Goal: Use online tool/utility: Utilize a website feature to perform a specific function

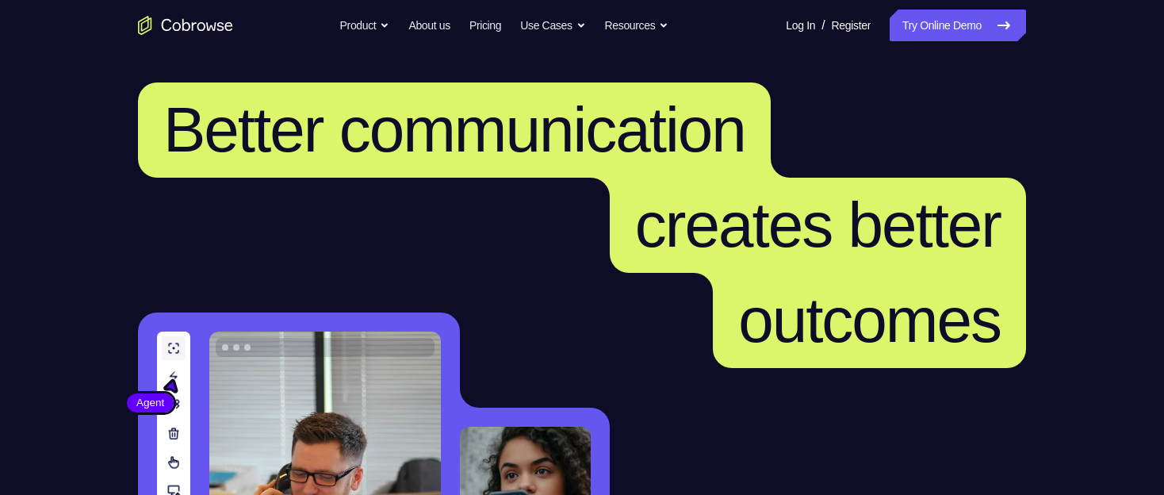
click at [951, 26] on link "Try Online Demo" at bounding box center [958, 26] width 136 height 32
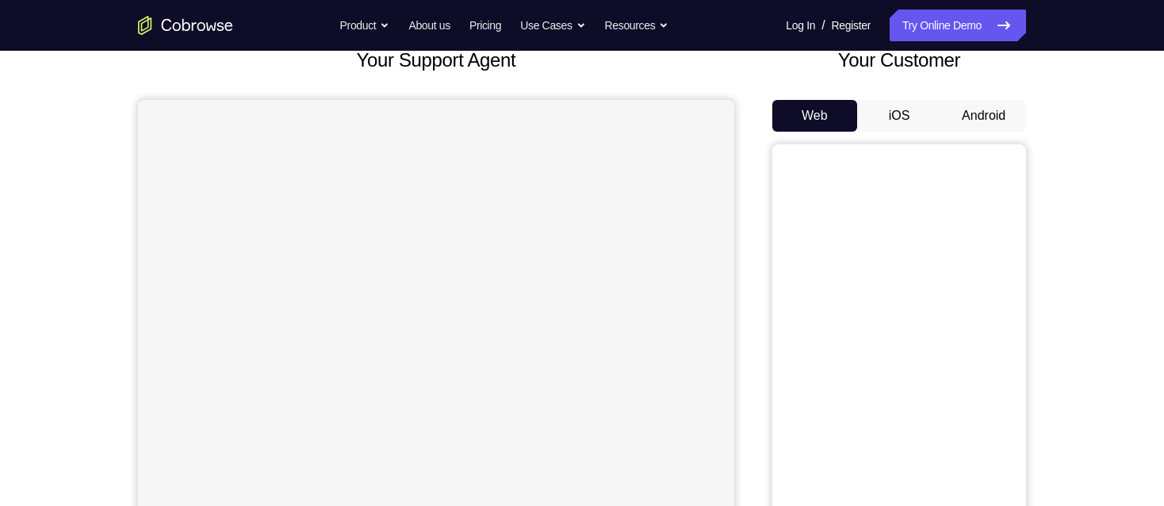
scroll to position [79, 0]
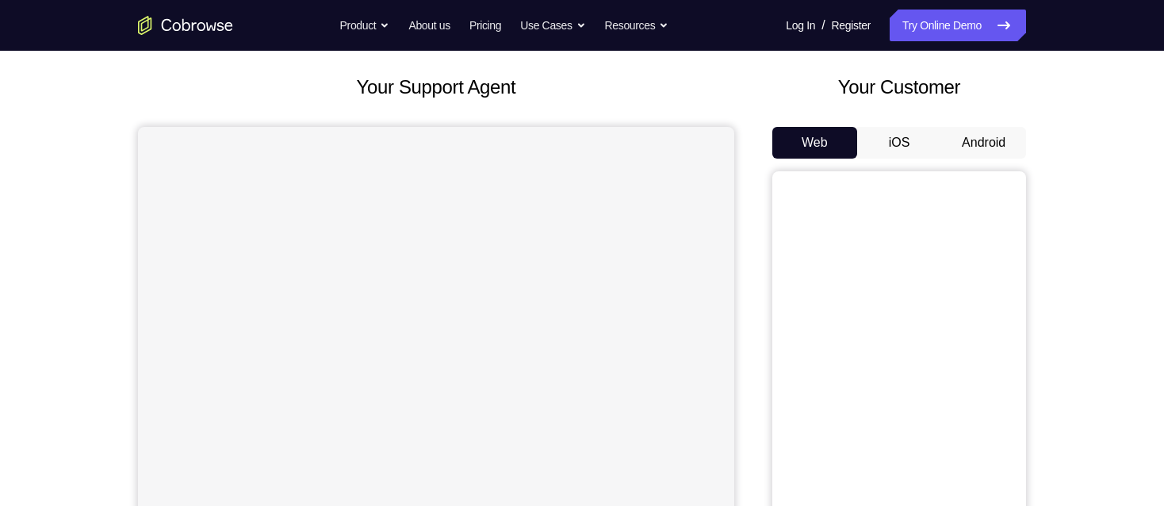
click at [989, 142] on button "Android" at bounding box center [984, 143] width 85 height 32
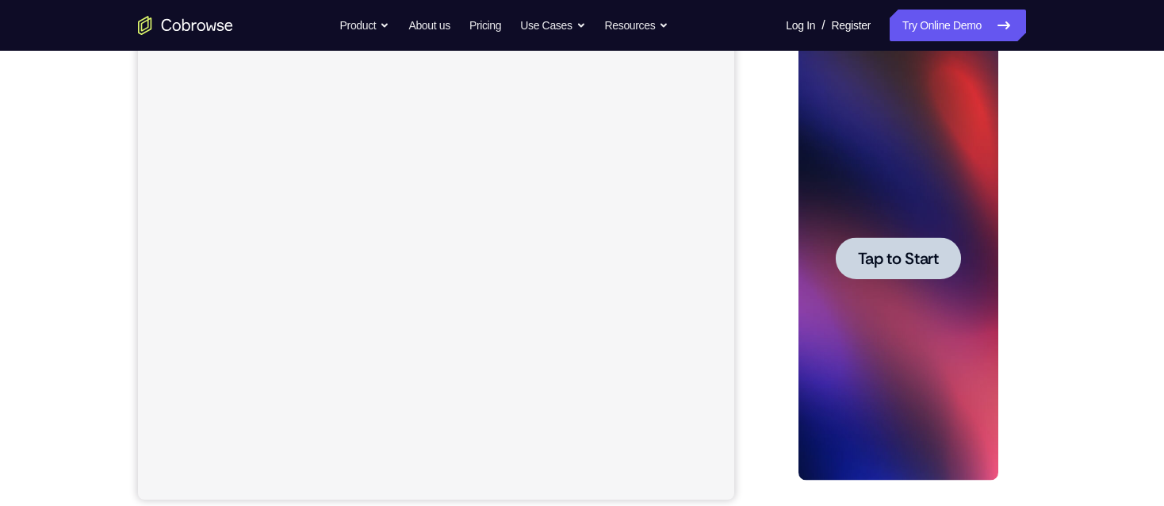
scroll to position [0, 0]
click at [923, 260] on span "Tap to Start" at bounding box center [897, 259] width 81 height 16
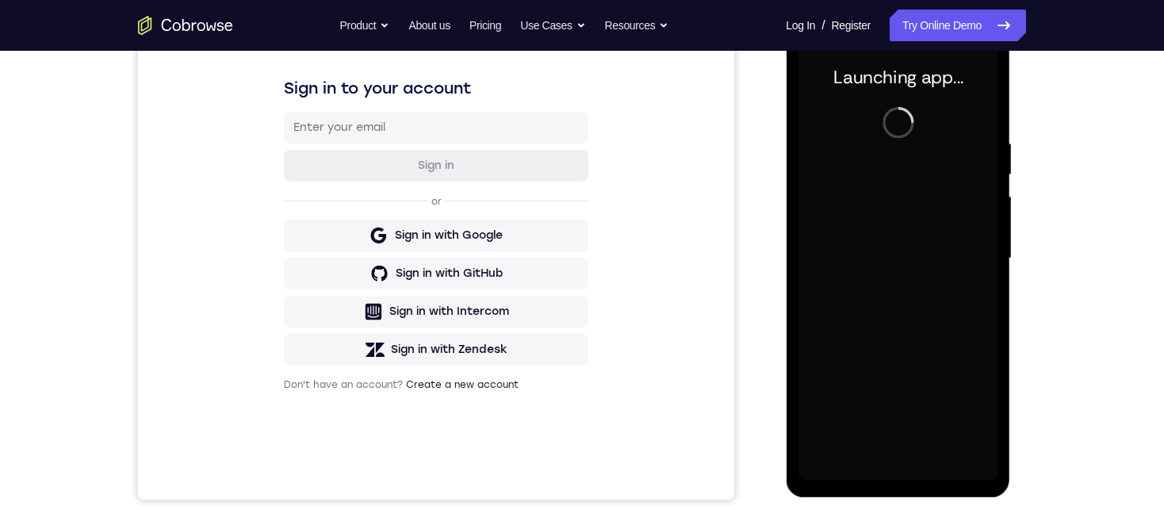
scroll to position [317, 0]
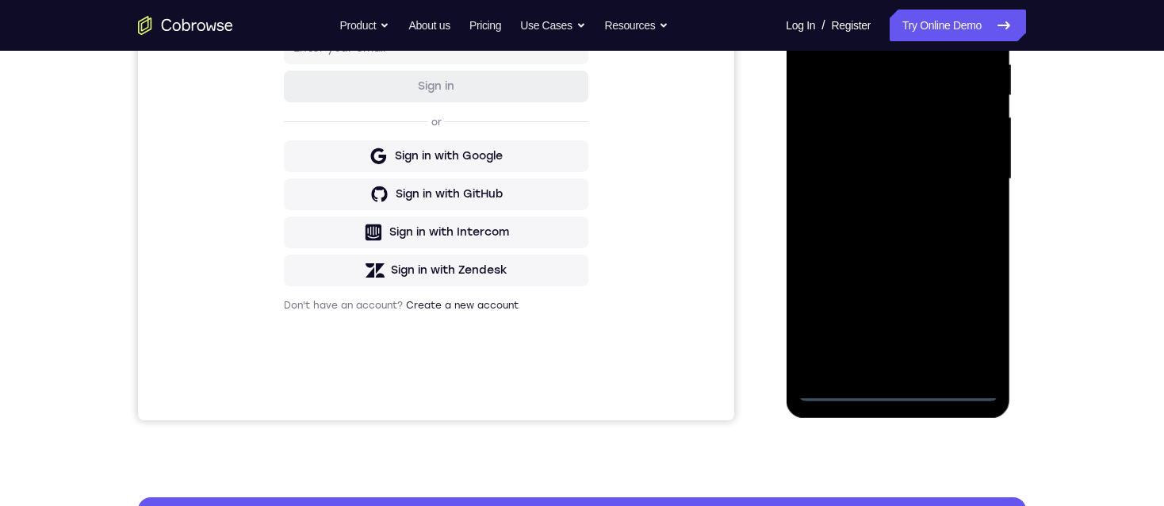
click at [895, 395] on div at bounding box center [898, 179] width 200 height 444
click at [966, 330] on div at bounding box center [898, 179] width 200 height 444
click at [969, 321] on div at bounding box center [898, 179] width 200 height 444
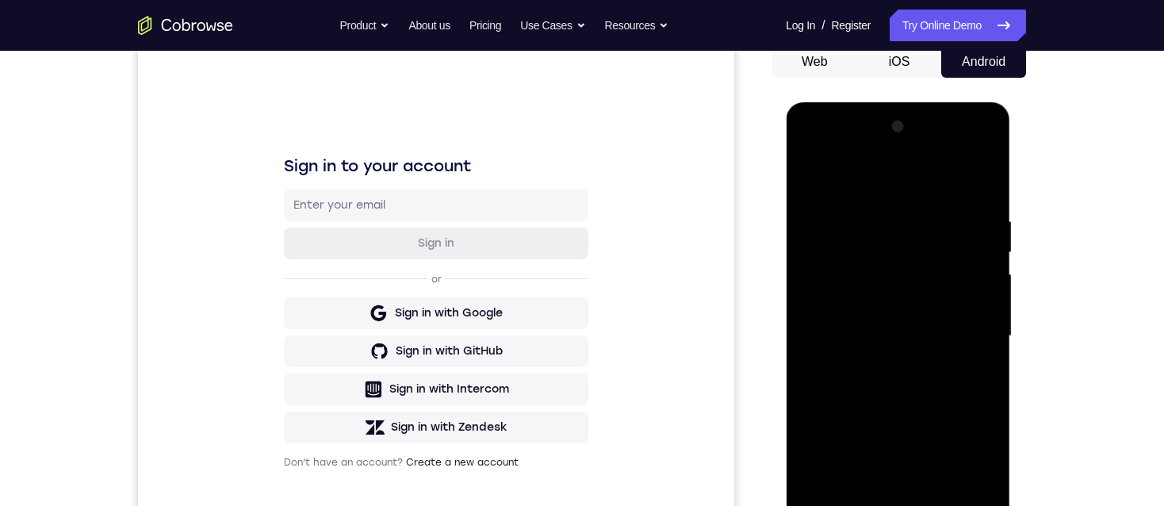
scroll to position [238, 0]
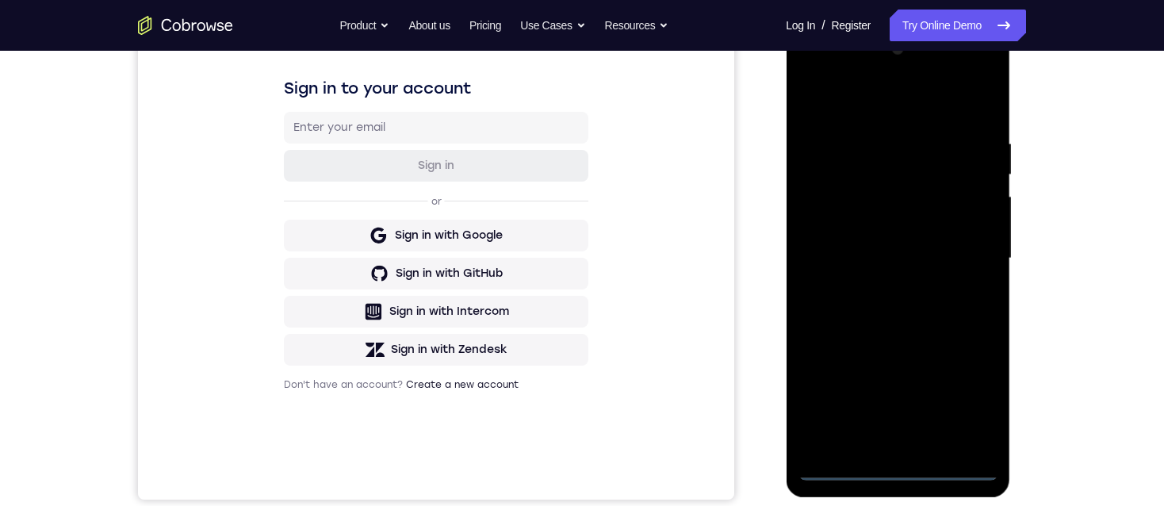
click at [972, 400] on div at bounding box center [898, 258] width 200 height 444
click at [972, 390] on div at bounding box center [898, 258] width 200 height 444
click at [972, 389] on div at bounding box center [898, 258] width 200 height 444
click at [972, 387] on div at bounding box center [898, 258] width 200 height 444
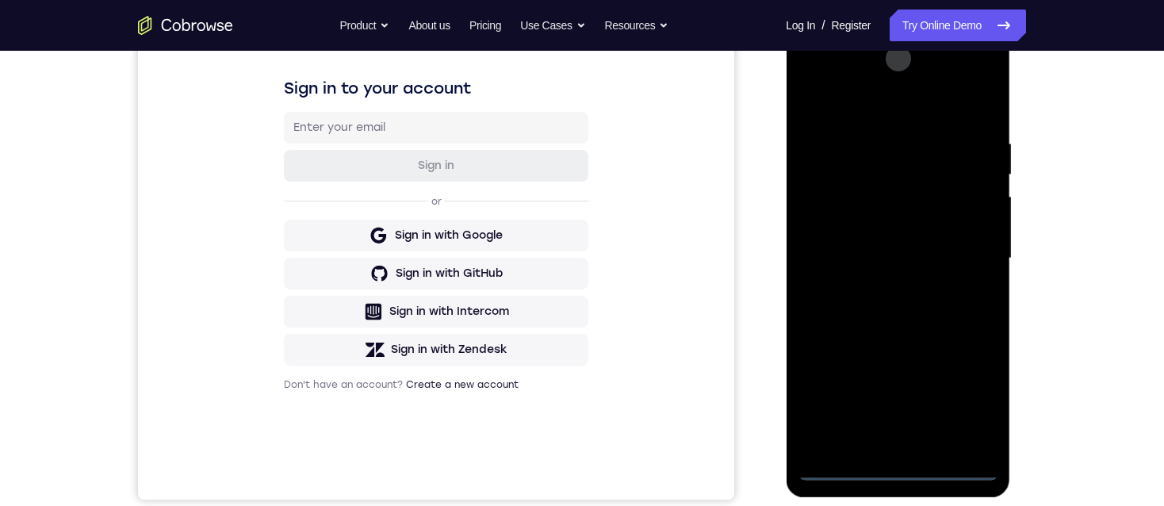
click at [974, 385] on div at bounding box center [898, 258] width 200 height 444
click at [974, 384] on div at bounding box center [898, 258] width 200 height 444
click at [972, 382] on div at bounding box center [898, 258] width 200 height 444
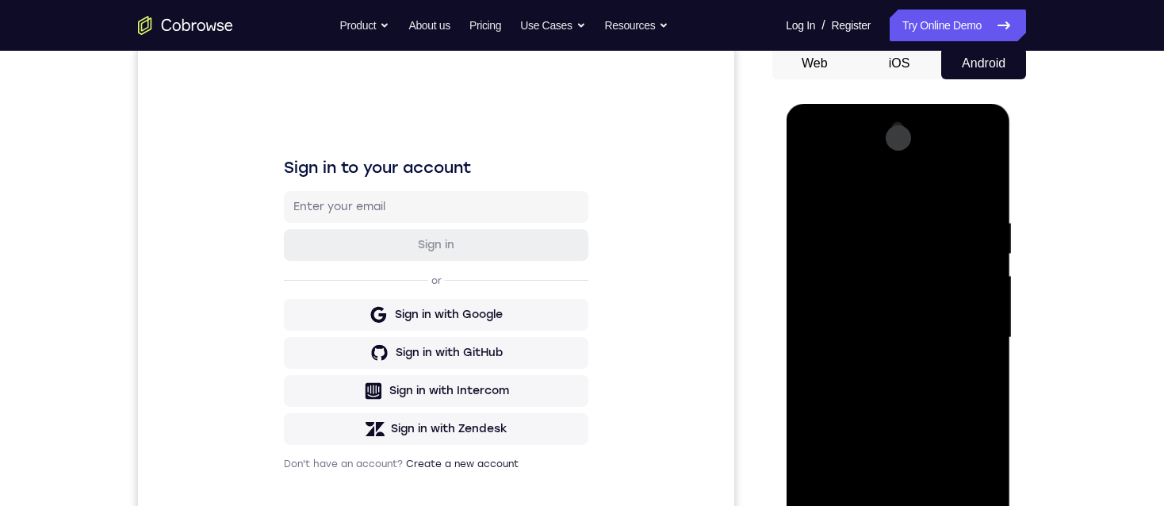
scroll to position [79, 0]
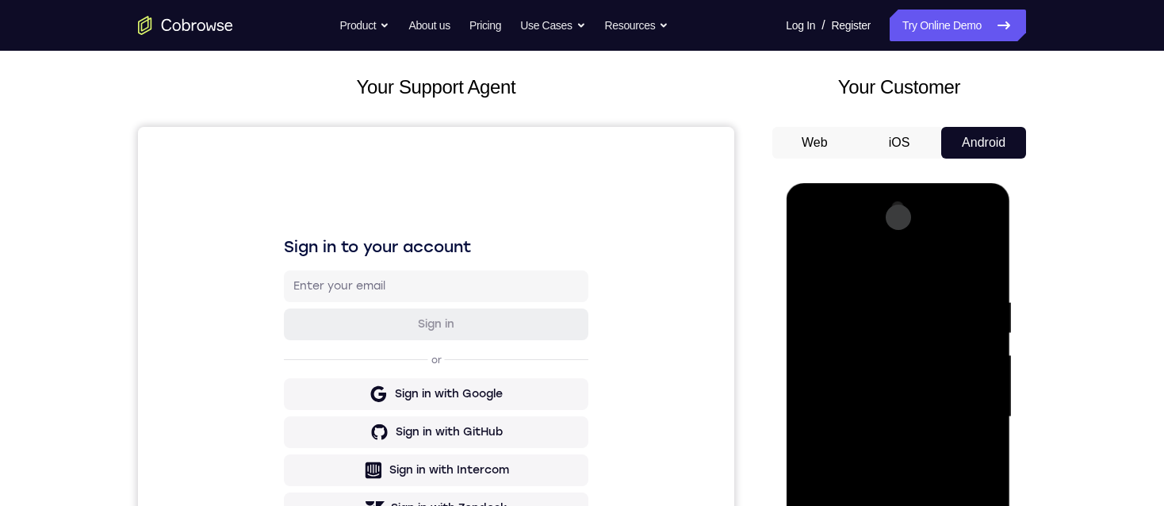
click at [930, 274] on div at bounding box center [898, 417] width 200 height 444
click at [986, 231] on div at bounding box center [898, 417] width 200 height 444
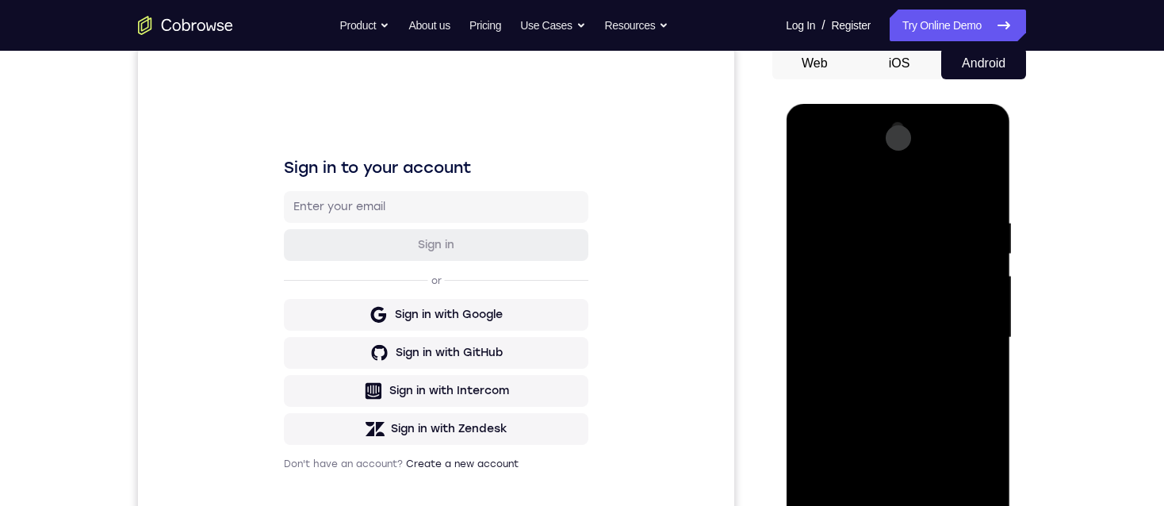
click at [908, 385] on div at bounding box center [898, 338] width 200 height 444
click at [898, 239] on div at bounding box center [898, 338] width 200 height 444
click at [860, 279] on div at bounding box center [898, 338] width 200 height 444
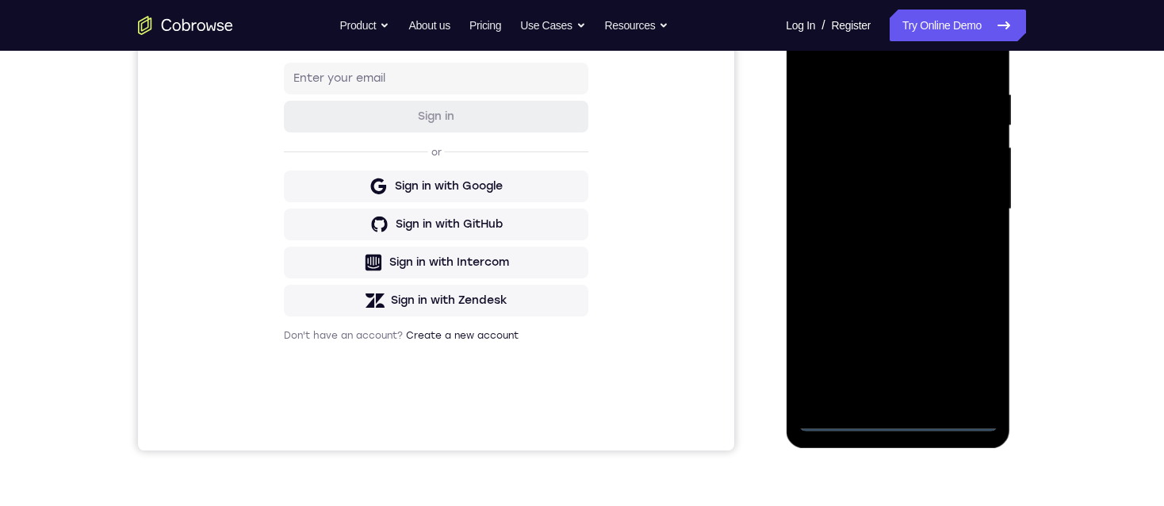
scroll to position [317, 0]
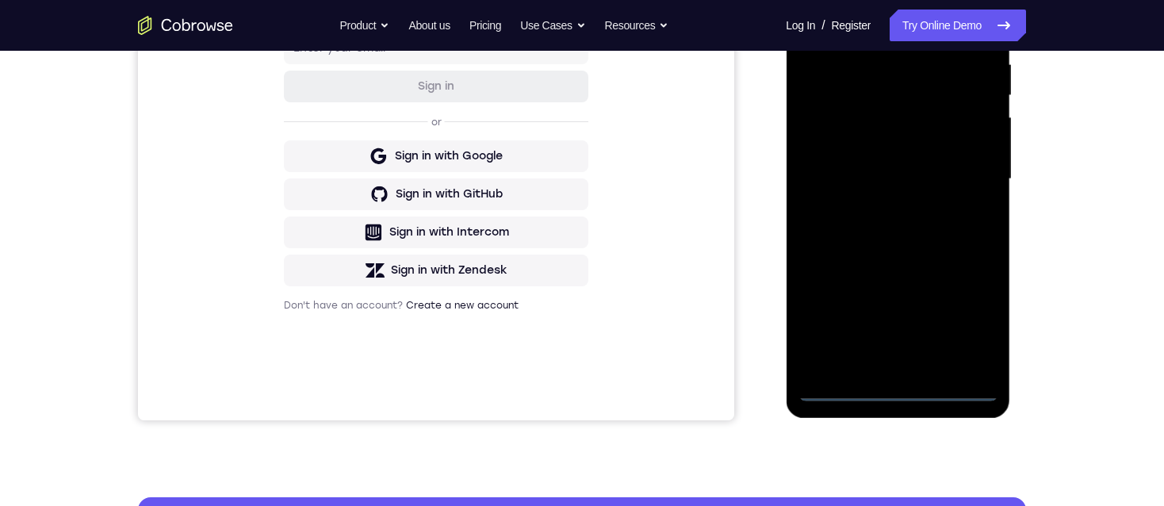
click at [903, 393] on div at bounding box center [898, 179] width 200 height 444
click at [968, 321] on div at bounding box center [898, 179] width 200 height 444
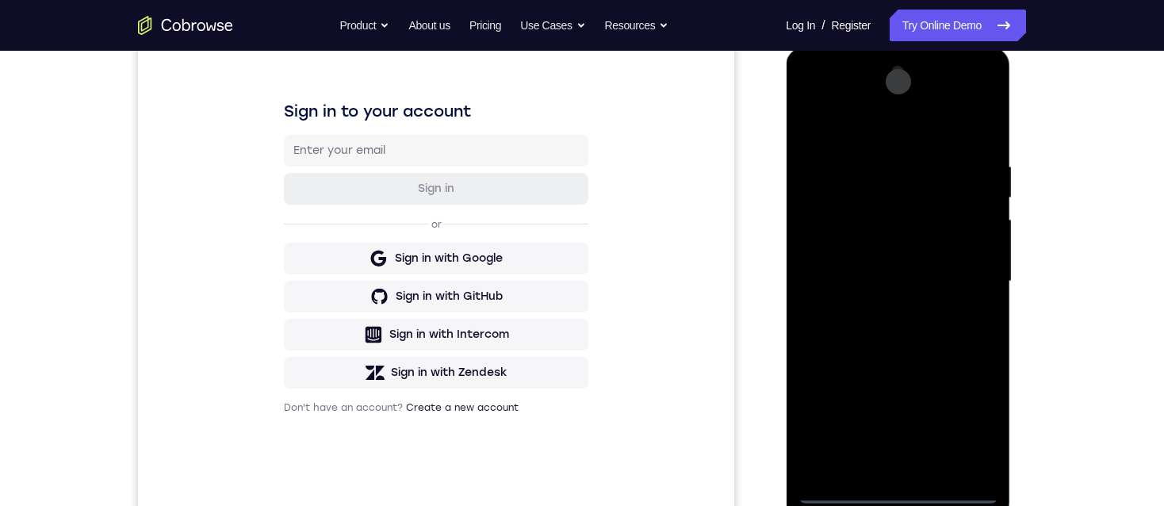
scroll to position [79, 0]
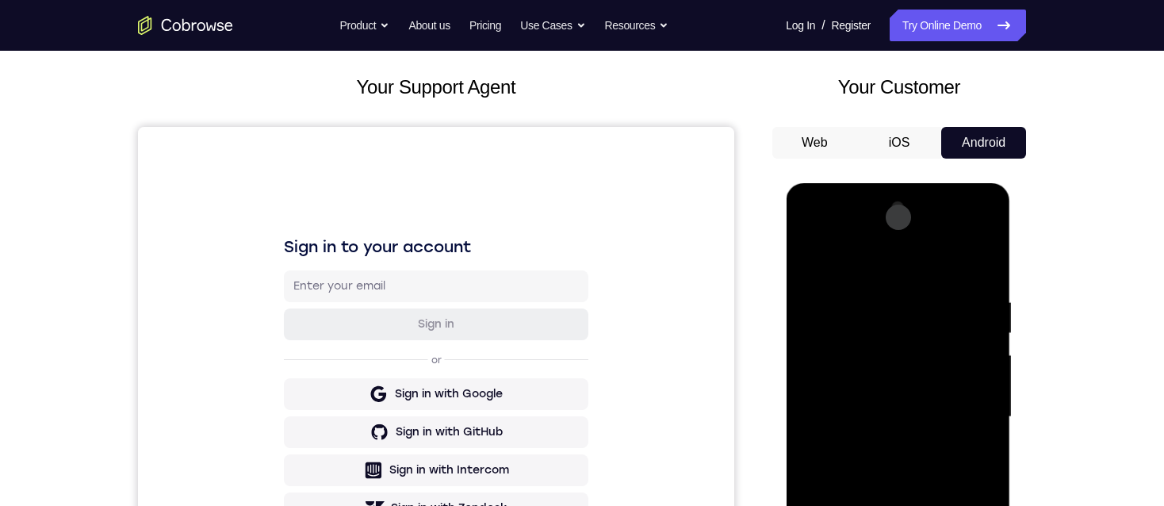
click at [893, 324] on div at bounding box center [898, 417] width 200 height 444
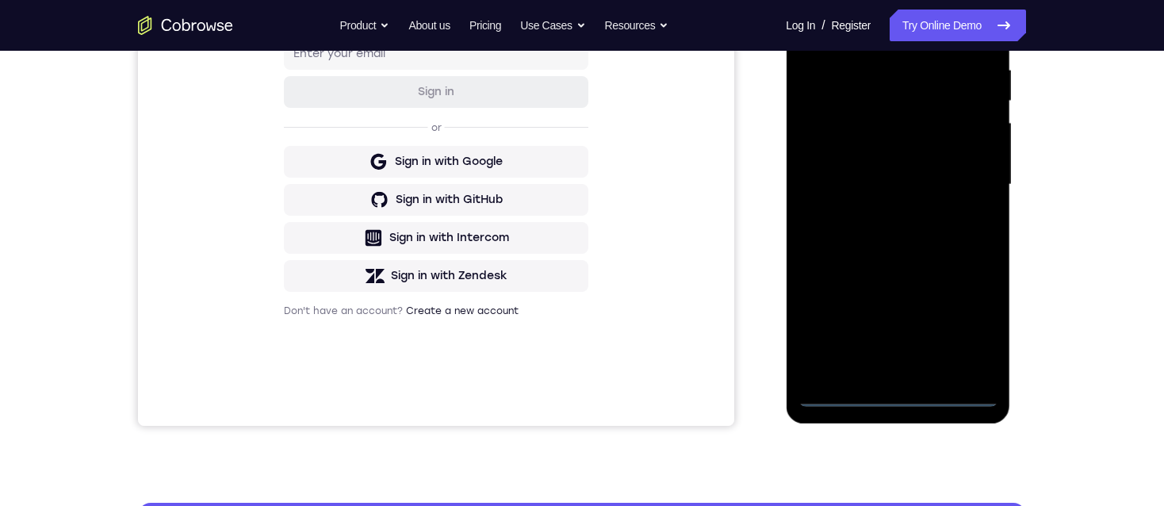
scroll to position [317, 0]
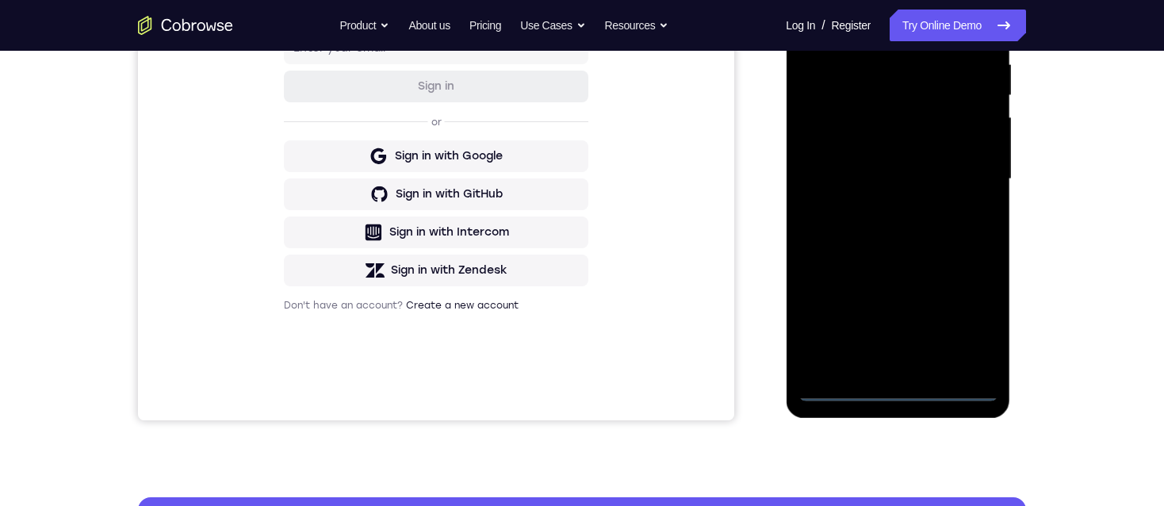
drag, startPoint x: 865, startPoint y: 281, endPoint x: 873, endPoint y: 45, distance: 235.7
click at [873, 45] on div at bounding box center [898, 179] width 200 height 444
drag, startPoint x: 875, startPoint y: 263, endPoint x: 919, endPoint y: 34, distance: 233.5
click at [919, 34] on div at bounding box center [898, 179] width 200 height 444
drag, startPoint x: 891, startPoint y: 287, endPoint x: 919, endPoint y: 54, distance: 234.9
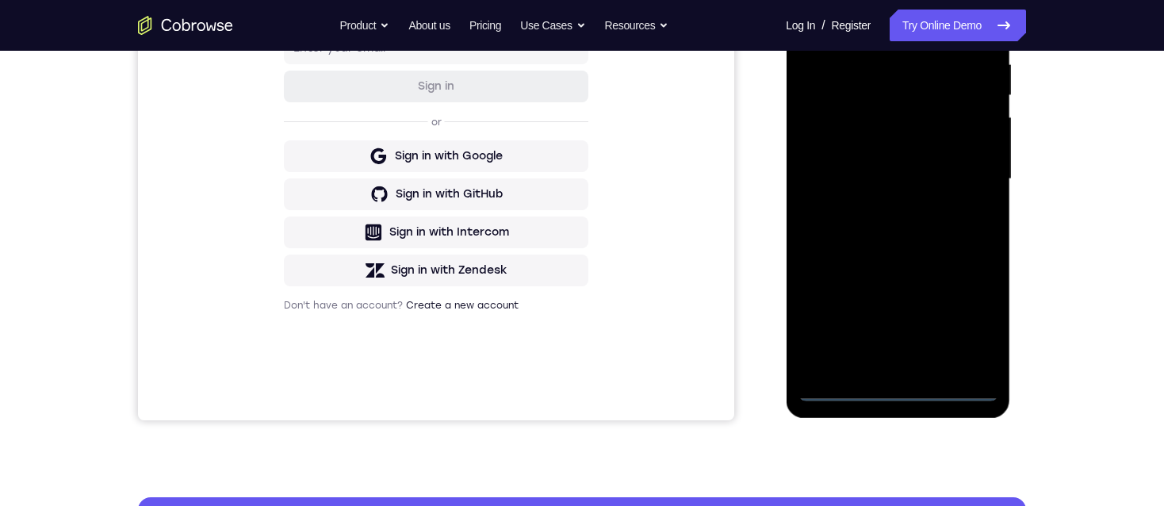
click at [919, 54] on div at bounding box center [898, 179] width 200 height 444
drag, startPoint x: 907, startPoint y: 297, endPoint x: 923, endPoint y: -2, distance: 299.5
click at [923, 0] on div at bounding box center [898, 179] width 200 height 444
drag, startPoint x: 860, startPoint y: 288, endPoint x: 888, endPoint y: 62, distance: 227.9
click at [888, 62] on div at bounding box center [898, 179] width 200 height 444
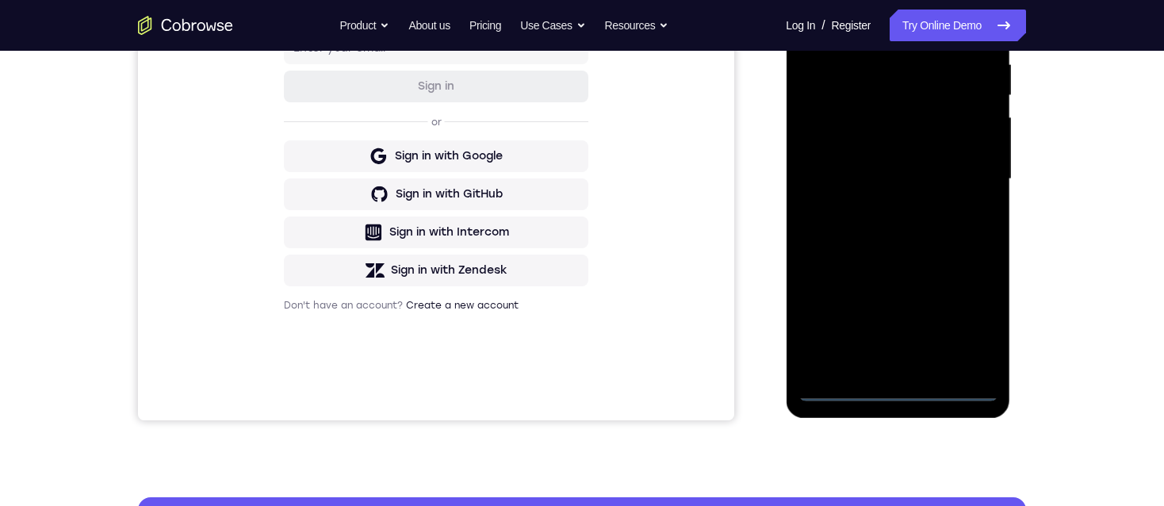
drag, startPoint x: 840, startPoint y: 152, endPoint x: 880, endPoint y: 544, distance: 393.9
click at [880, 421] on html "Online web based iOS Simulators and Android Emulators. Run iPhone, iPad, Mobile…" at bounding box center [899, 183] width 226 height 476
drag, startPoint x: 863, startPoint y: 80, endPoint x: 841, endPoint y: 465, distance: 385.3
click at [841, 421] on html "Online web based iOS Simulators and Android Emulators. Run iPhone, iPad, Mobile…" at bounding box center [899, 183] width 226 height 476
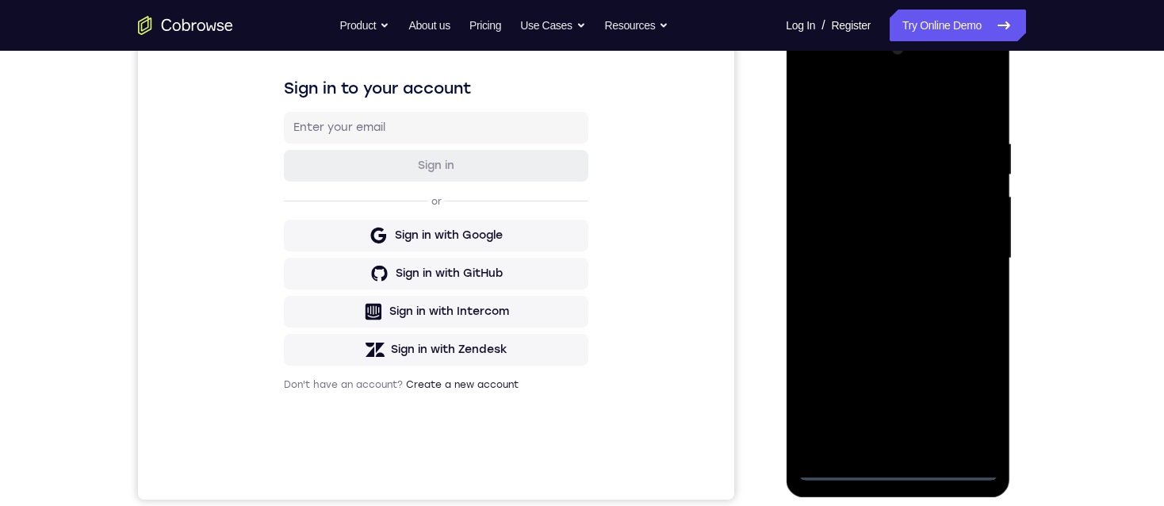
drag, startPoint x: 877, startPoint y: 162, endPoint x: 864, endPoint y: 281, distance: 119.7
click at [864, 281] on div at bounding box center [898, 258] width 200 height 444
drag, startPoint x: 855, startPoint y: 140, endPoint x: 849, endPoint y: 401, distance: 261.8
click at [849, 401] on div at bounding box center [898, 258] width 200 height 444
drag, startPoint x: 876, startPoint y: 198, endPoint x: 884, endPoint y: 455, distance: 256.3
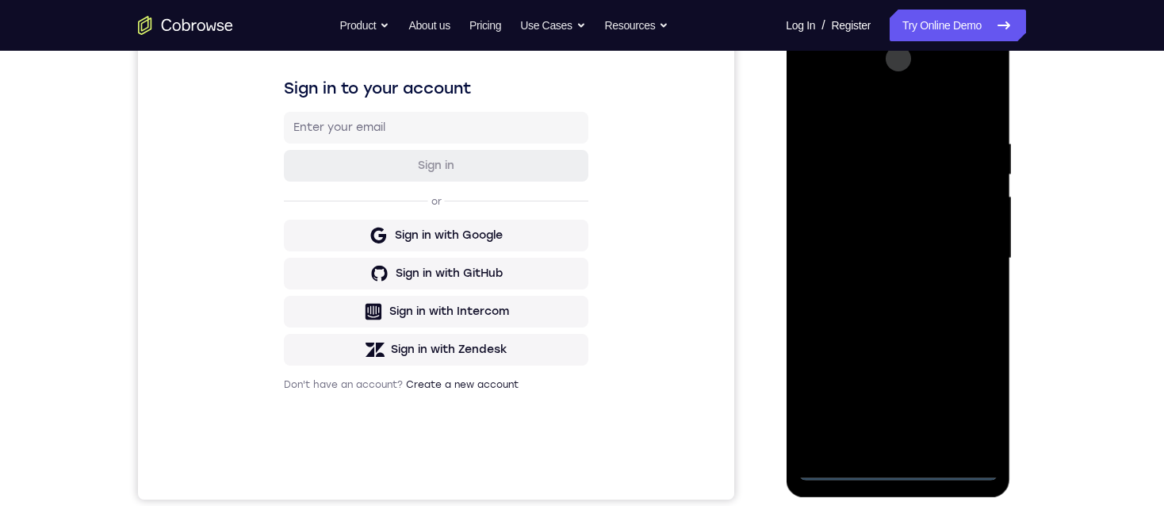
click at [884, 455] on div at bounding box center [898, 258] width 200 height 444
click at [860, 130] on div at bounding box center [898, 258] width 200 height 444
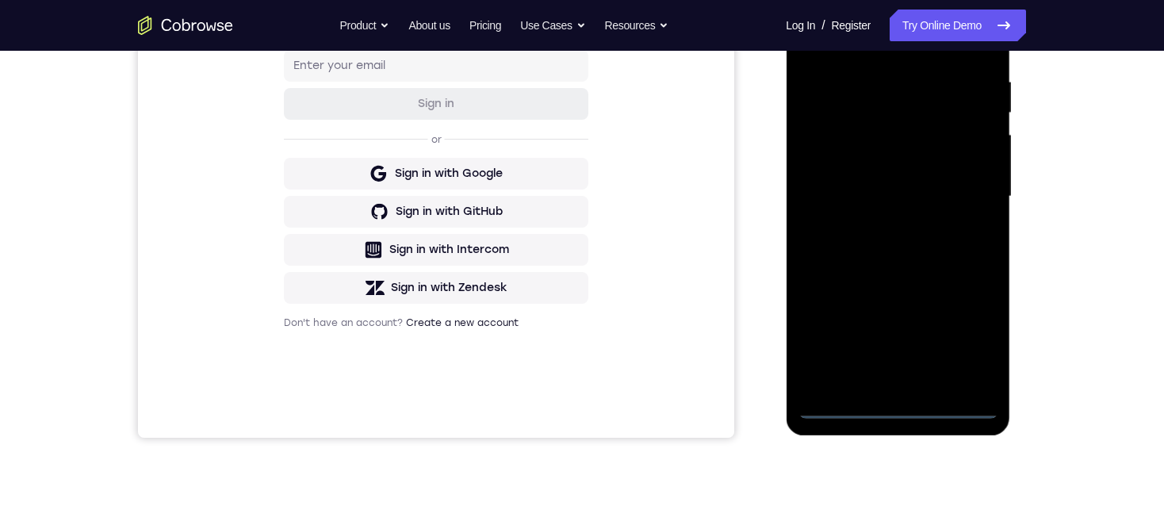
scroll to position [317, 0]
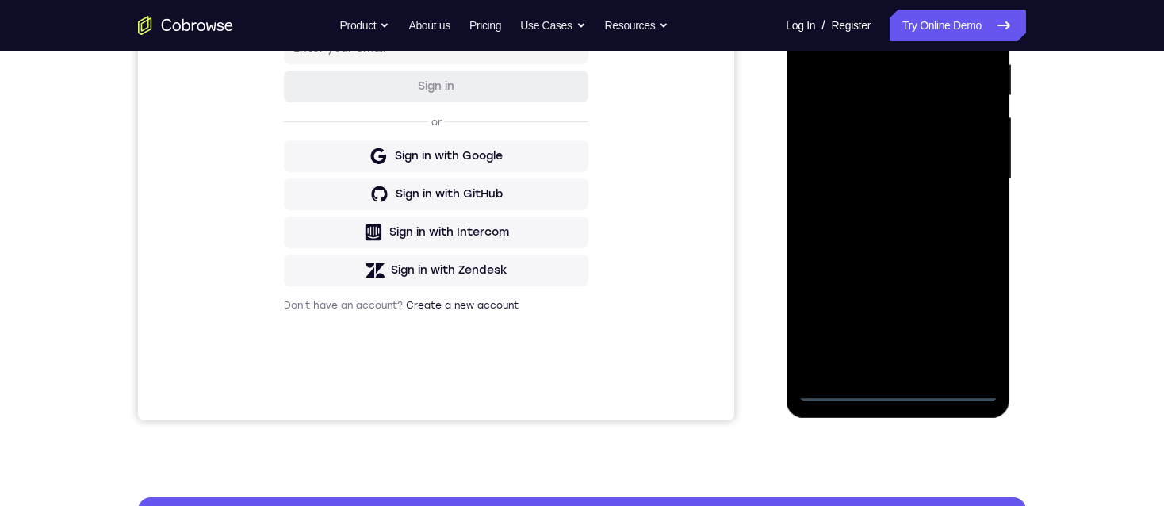
drag, startPoint x: 894, startPoint y: 206, endPoint x: 880, endPoint y: 135, distance: 72.8
click at [880, 135] on div at bounding box center [898, 179] width 200 height 444
click at [876, 162] on div at bounding box center [898, 179] width 200 height 444
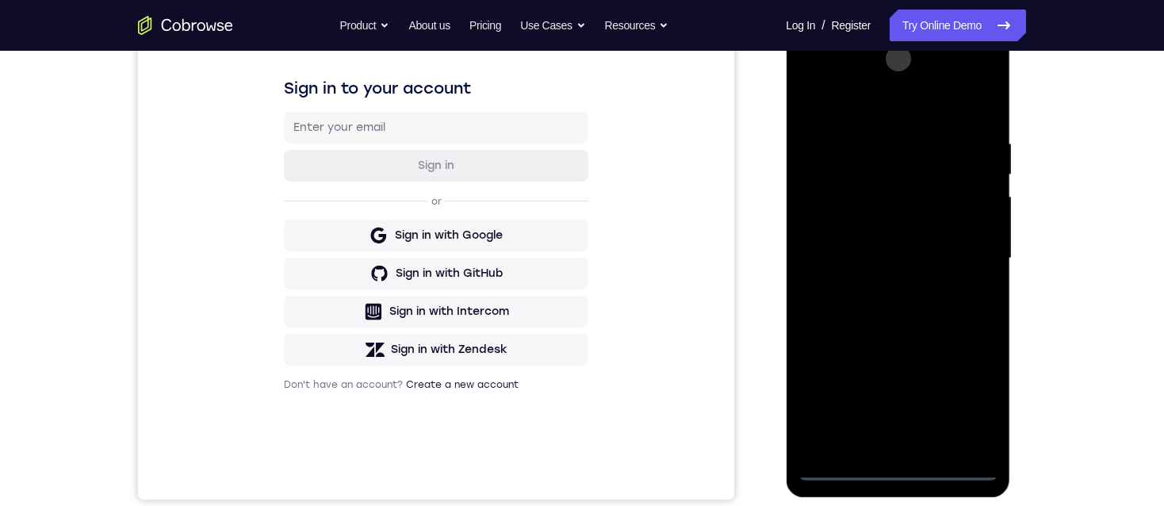
drag, startPoint x: 886, startPoint y: 166, endPoint x: 920, endPoint y: -36, distance: 205.1
click at [920, 25] on html "Online web based iOS Simulators and Android Emulators. Run iPhone, iPad, Mobile…" at bounding box center [899, 263] width 226 height 476
drag, startPoint x: 901, startPoint y: 292, endPoint x: 926, endPoint y: -36, distance: 329.3
click at [926, 25] on html "Online web based iOS Simulators and Android Emulators. Run iPhone, iPad, Mobile…" at bounding box center [899, 263] width 226 height 476
drag, startPoint x: 893, startPoint y: 313, endPoint x: 942, endPoint y: -44, distance: 360.3
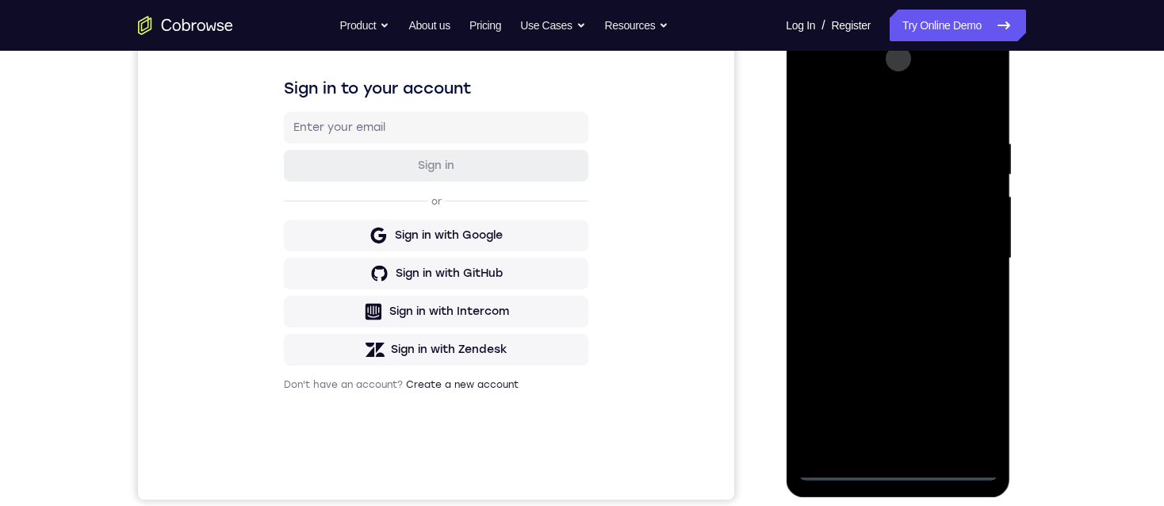
click at [942, 25] on html "Online web based iOS Simulators and Android Emulators. Run iPhone, iPad, Mobile…" at bounding box center [899, 263] width 226 height 476
drag, startPoint x: 909, startPoint y: 301, endPoint x: 946, endPoint y: 382, distance: 88.0
click at [946, 382] on div at bounding box center [898, 258] width 200 height 444
drag, startPoint x: 876, startPoint y: 174, endPoint x: 876, endPoint y: 539, distance: 365.7
click at [876, 501] on html "Online web based iOS Simulators and Android Emulators. Run iPhone, iPad, Mobile…" at bounding box center [899, 263] width 226 height 476
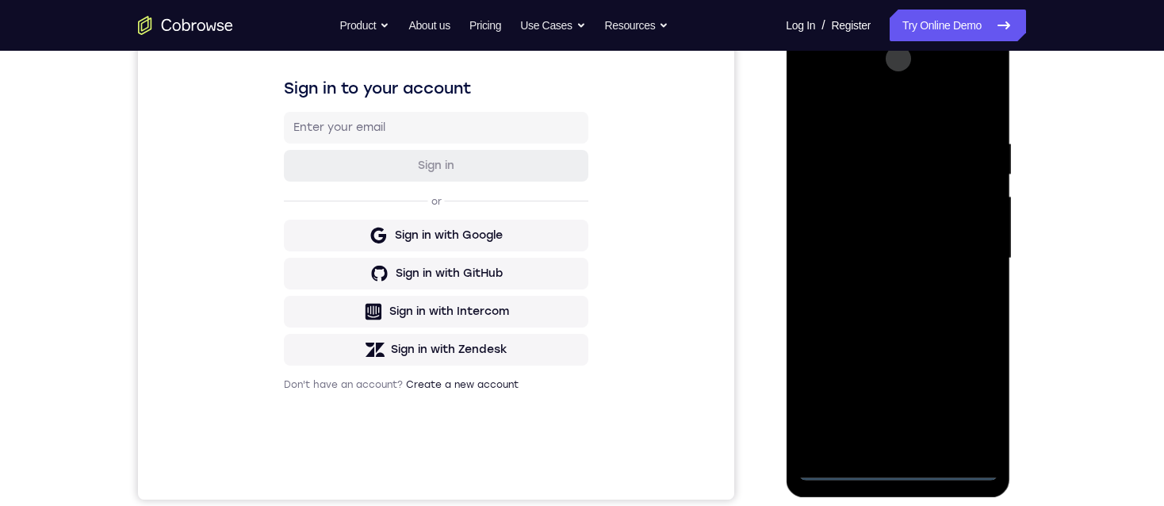
drag, startPoint x: 862, startPoint y: 157, endPoint x: 859, endPoint y: 523, distance: 365.7
click at [859, 501] on html "Online web based iOS Simulators and Android Emulators. Run iPhone, iPad, Mobile…" at bounding box center [899, 263] width 226 height 476
drag, startPoint x: 856, startPoint y: 145, endPoint x: 835, endPoint y: 530, distance: 385.3
click at [835, 501] on html "Online web based iOS Simulators and Android Emulators. Run iPhone, iPad, Mobile…" at bounding box center [899, 263] width 226 height 476
click at [895, 127] on div at bounding box center [898, 258] width 200 height 444
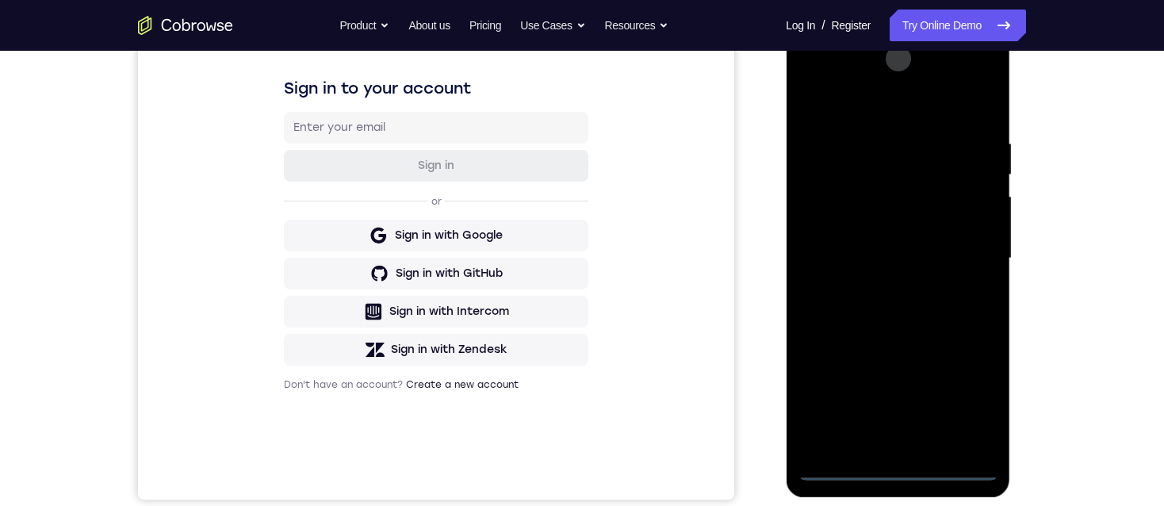
click at [873, 172] on div at bounding box center [898, 258] width 200 height 444
click at [912, 124] on div at bounding box center [898, 258] width 200 height 444
drag, startPoint x: 882, startPoint y: 313, endPoint x: 903, endPoint y: -8, distance: 322.0
click at [903, 25] on html "Online web based iOS Simulators and Android Emulators. Run iPhone, iPad, Mobile…" at bounding box center [899, 263] width 226 height 476
drag, startPoint x: 873, startPoint y: 341, endPoint x: 880, endPoint y: 60, distance: 280.9
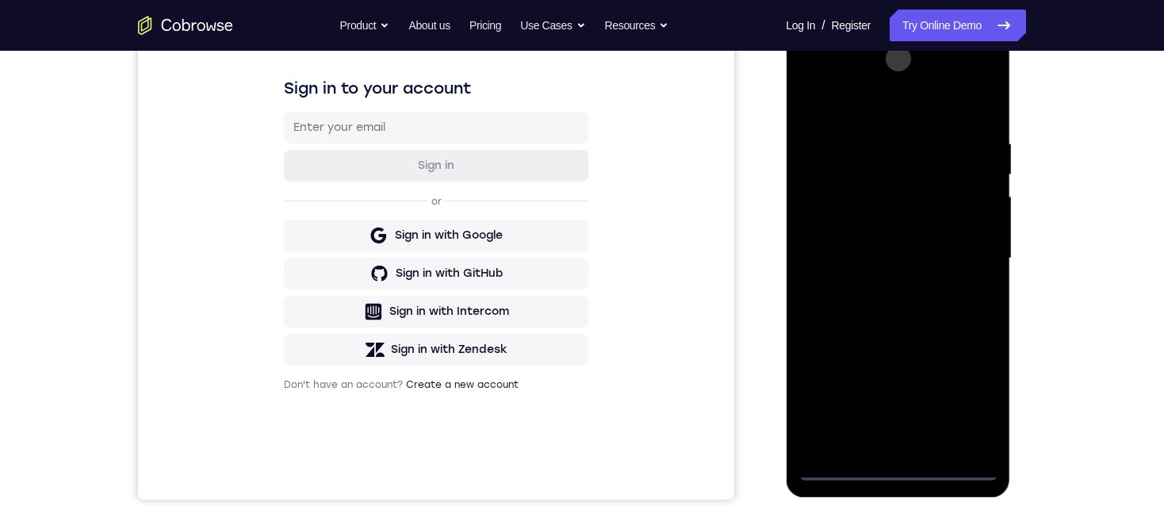
click at [880, 60] on div at bounding box center [898, 258] width 200 height 444
drag, startPoint x: 846, startPoint y: 299, endPoint x: 873, endPoint y: -8, distance: 308.2
click at [873, 25] on html "Online web based iOS Simulators and Android Emulators. Run iPhone, iPad, Mobile…" at bounding box center [899, 263] width 226 height 476
drag, startPoint x: 852, startPoint y: 341, endPoint x: 860, endPoint y: 181, distance: 160.4
click at [860, 181] on div at bounding box center [898, 258] width 200 height 444
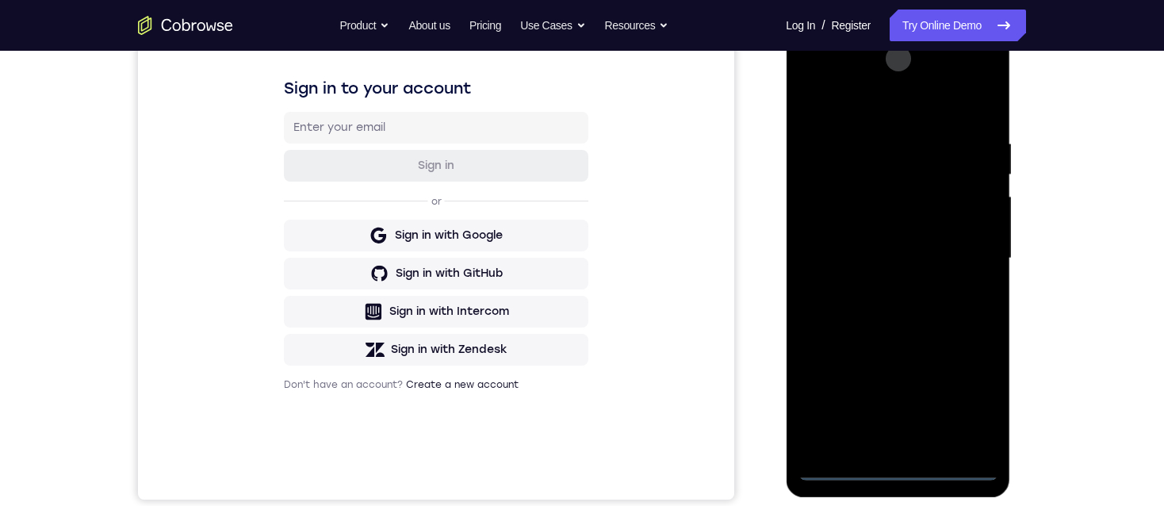
click at [860, 181] on div at bounding box center [898, 258] width 200 height 444
drag, startPoint x: 898, startPoint y: 325, endPoint x: 904, endPoint y: 89, distance: 236.5
click at [904, 89] on div at bounding box center [898, 258] width 200 height 444
drag, startPoint x: 914, startPoint y: 295, endPoint x: 912, endPoint y: 163, distance: 132.5
click at [912, 163] on div at bounding box center [898, 258] width 200 height 444
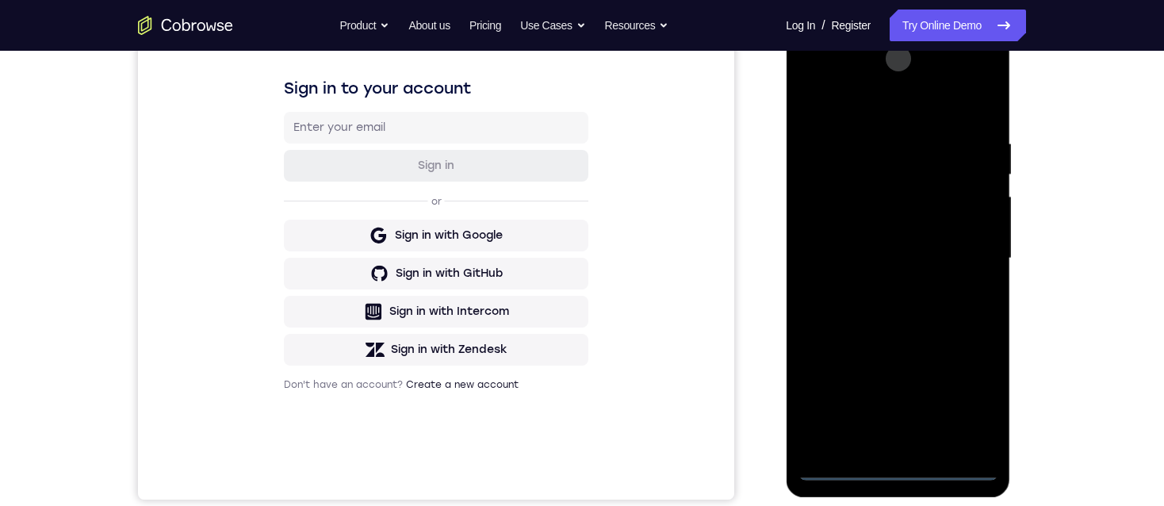
click at [841, 470] on div at bounding box center [898, 258] width 200 height 444
drag, startPoint x: 887, startPoint y: 244, endPoint x: 878, endPoint y: 481, distance: 236.5
click at [879, 481] on div at bounding box center [898, 261] width 224 height 473
drag, startPoint x: 873, startPoint y: 194, endPoint x: 875, endPoint y: 397, distance: 203.1
click at [876, 398] on div at bounding box center [898, 258] width 200 height 444
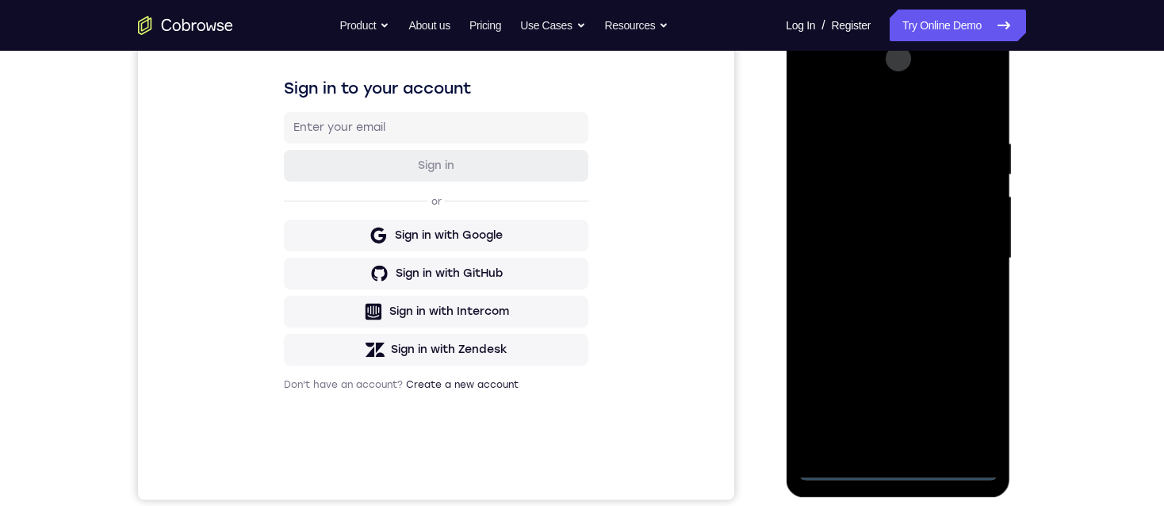
drag, startPoint x: 873, startPoint y: 163, endPoint x: 888, endPoint y: 544, distance: 381.9
click at [888, 501] on html "Online web based iOS Simulators and Android Emulators. Run iPhone, iPad, Mobile…" at bounding box center [899, 263] width 226 height 476
drag, startPoint x: 882, startPoint y: 150, endPoint x: 888, endPoint y: 301, distance: 150.8
click at [876, 361] on div at bounding box center [898, 258] width 200 height 444
click at [861, 129] on div at bounding box center [898, 258] width 200 height 444
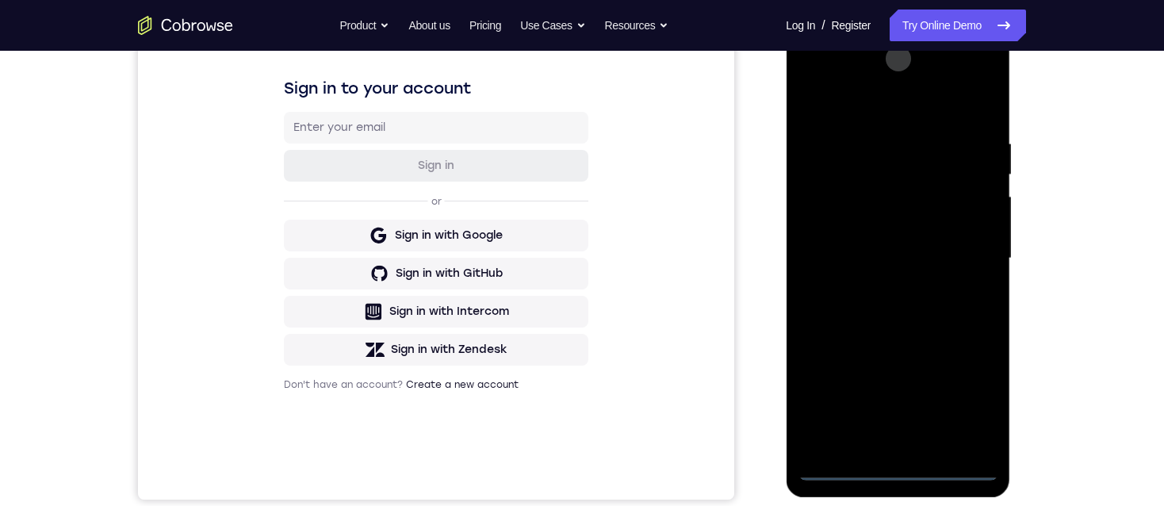
click at [885, 121] on div at bounding box center [898, 258] width 200 height 444
click at [906, 148] on div at bounding box center [898, 258] width 200 height 444
click at [922, 127] on div at bounding box center [898, 258] width 200 height 444
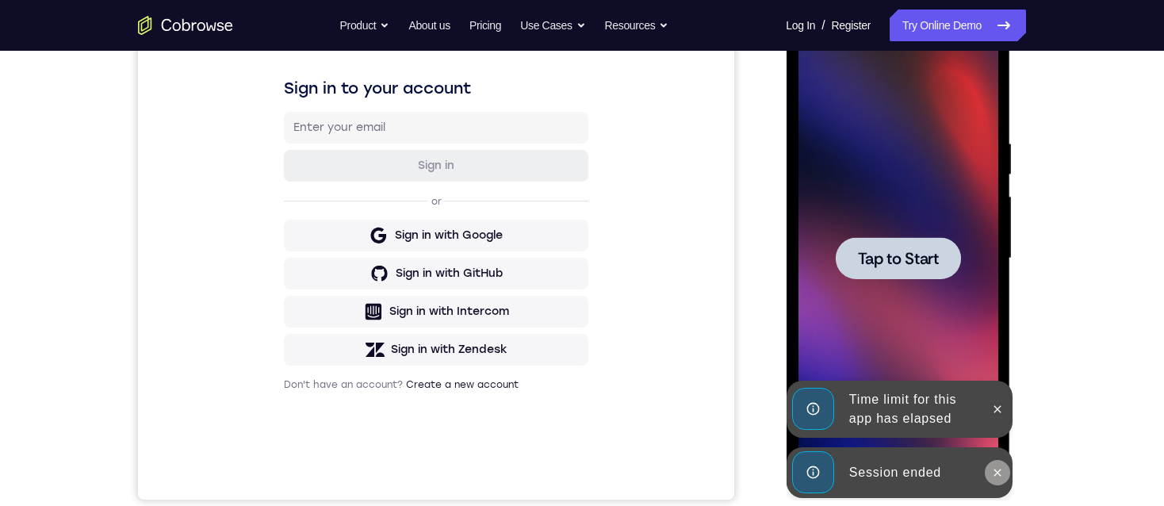
click at [992, 478] on icon at bounding box center [997, 472] width 13 height 13
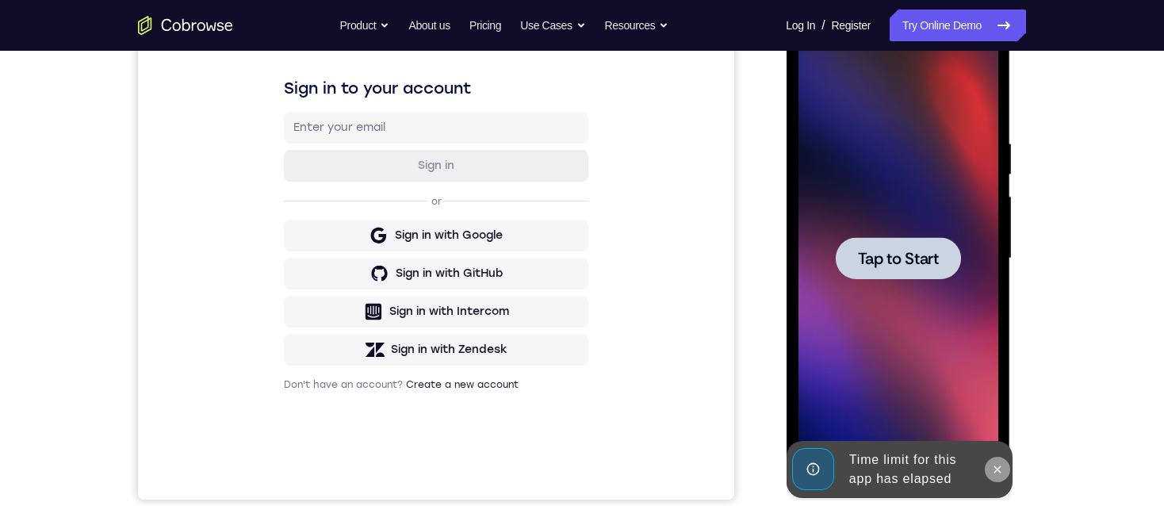
click at [996, 473] on icon at bounding box center [997, 469] width 13 height 13
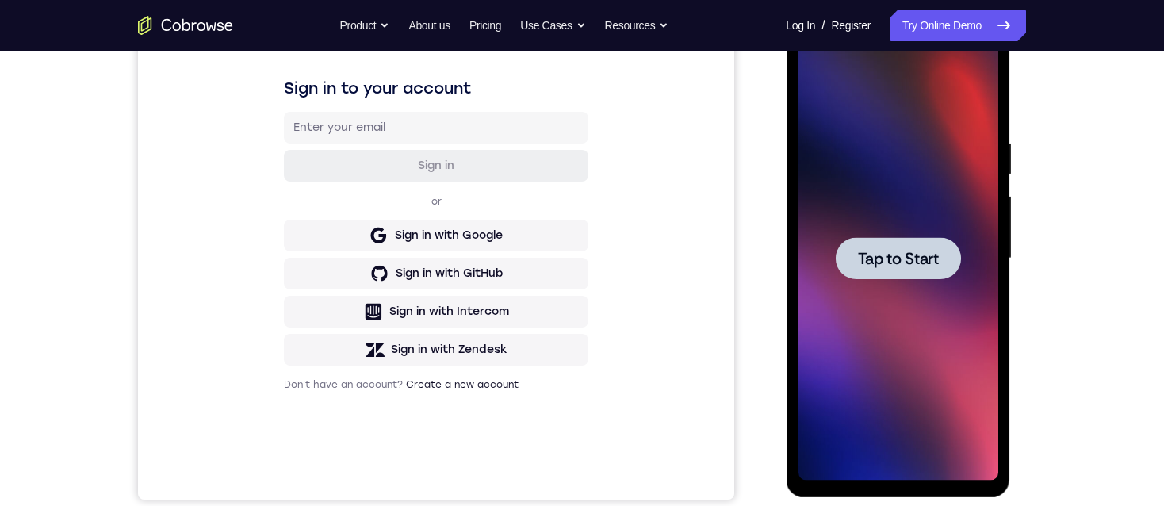
click at [919, 251] on span "Tap to Start" at bounding box center [897, 259] width 81 height 16
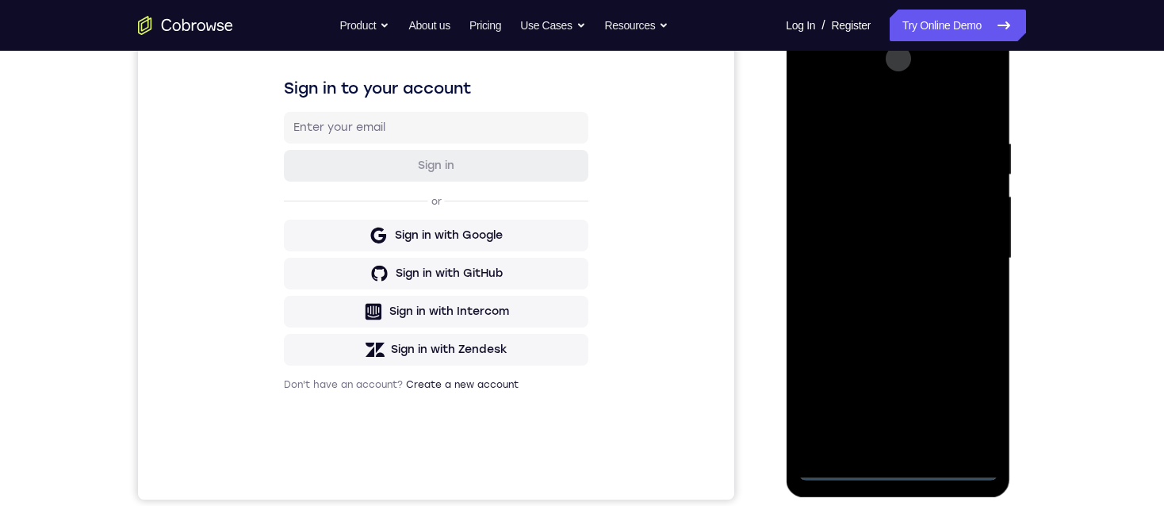
click at [899, 479] on div at bounding box center [898, 258] width 200 height 444
click at [970, 393] on div at bounding box center [898, 258] width 200 height 444
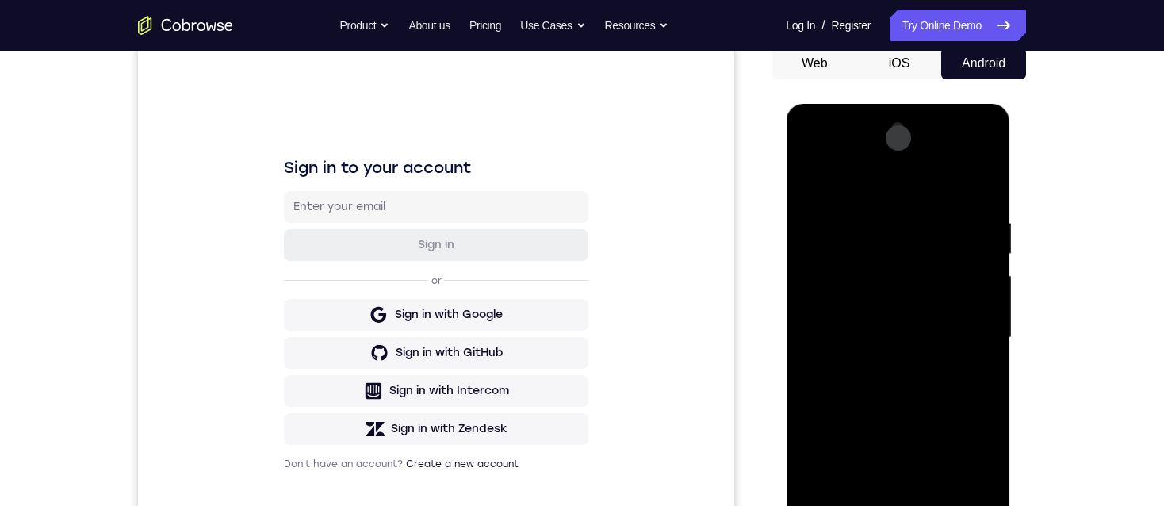
click at [882, 180] on div at bounding box center [898, 338] width 200 height 444
click at [884, 251] on div at bounding box center [898, 338] width 200 height 444
drag, startPoint x: 885, startPoint y: 346, endPoint x: 884, endPoint y: -35, distance: 380.7
click at [884, 104] on html "Online web based iOS Simulators and Android Emulators. Run iPhone, iPad, Mobile…" at bounding box center [899, 342] width 226 height 476
drag, startPoint x: 860, startPoint y: 377, endPoint x: 888, endPoint y: 61, distance: 317.0
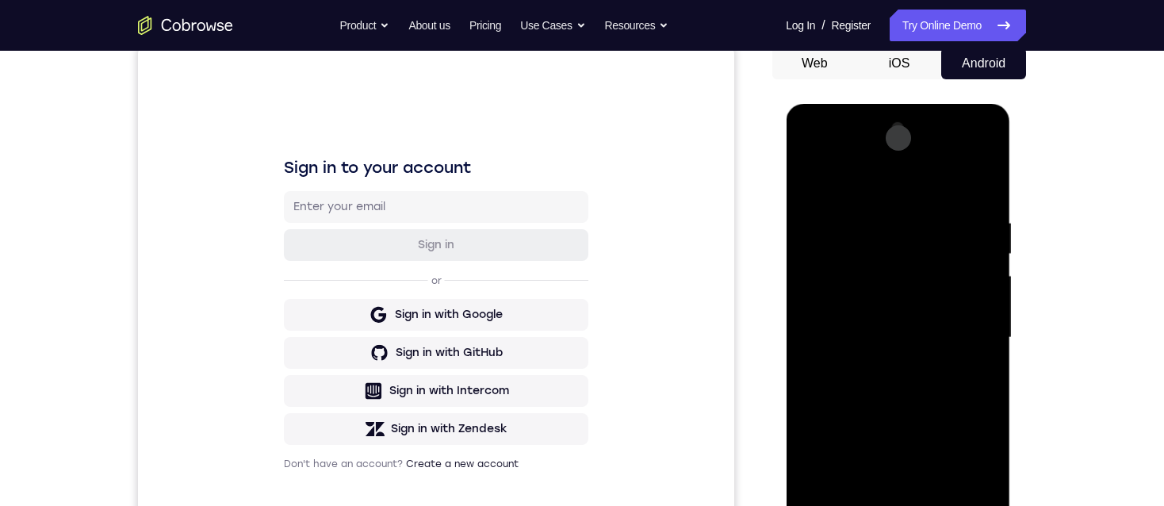
click at [888, 104] on html "Online web based iOS Simulators and Android Emulators. Run iPhone, iPad, Mobile…" at bounding box center [899, 342] width 226 height 476
drag, startPoint x: 866, startPoint y: 351, endPoint x: 866, endPoint y: 41, distance: 309.4
click at [866, 104] on html "Online web based iOS Simulators and Android Emulators. Run iPhone, iPad, Mobile…" at bounding box center [899, 342] width 226 height 476
click at [866, 264] on div at bounding box center [898, 338] width 200 height 444
click at [919, 363] on div at bounding box center [898, 338] width 200 height 444
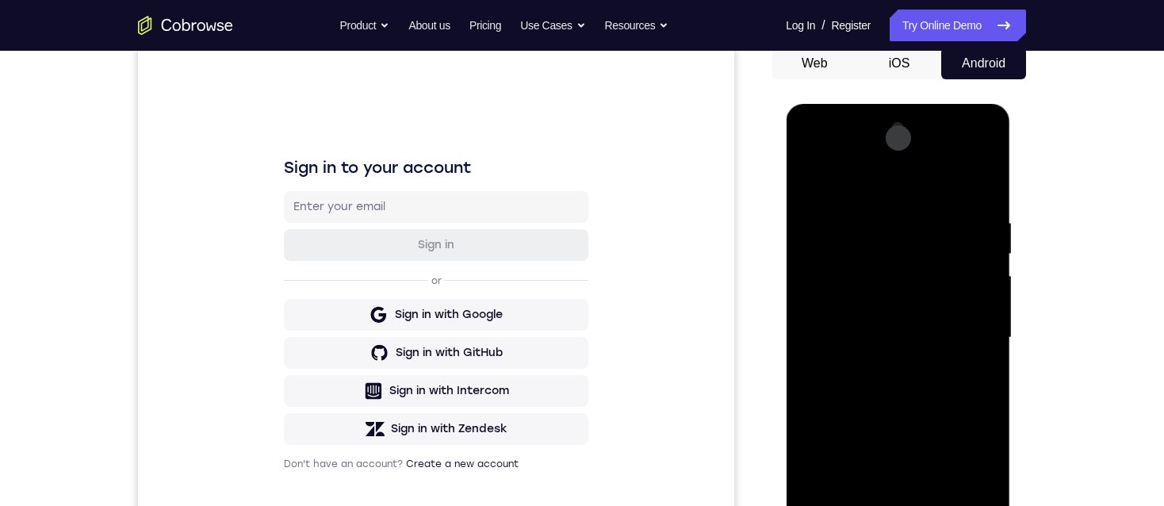
drag, startPoint x: 913, startPoint y: 360, endPoint x: 915, endPoint y: 35, distance: 325.2
click at [915, 104] on html "Online web based iOS Simulators and Android Emulators. Run iPhone, iPad, Mobile…" at bounding box center [899, 342] width 226 height 476
drag, startPoint x: 892, startPoint y: 431, endPoint x: 908, endPoint y: 96, distance: 335.1
click at [908, 104] on html "Online web based iOS Simulators and Android Emulators. Run iPhone, iPad, Mobile…" at bounding box center [899, 342] width 226 height 476
drag, startPoint x: 869, startPoint y: 336, endPoint x: 878, endPoint y: 111, distance: 224.6
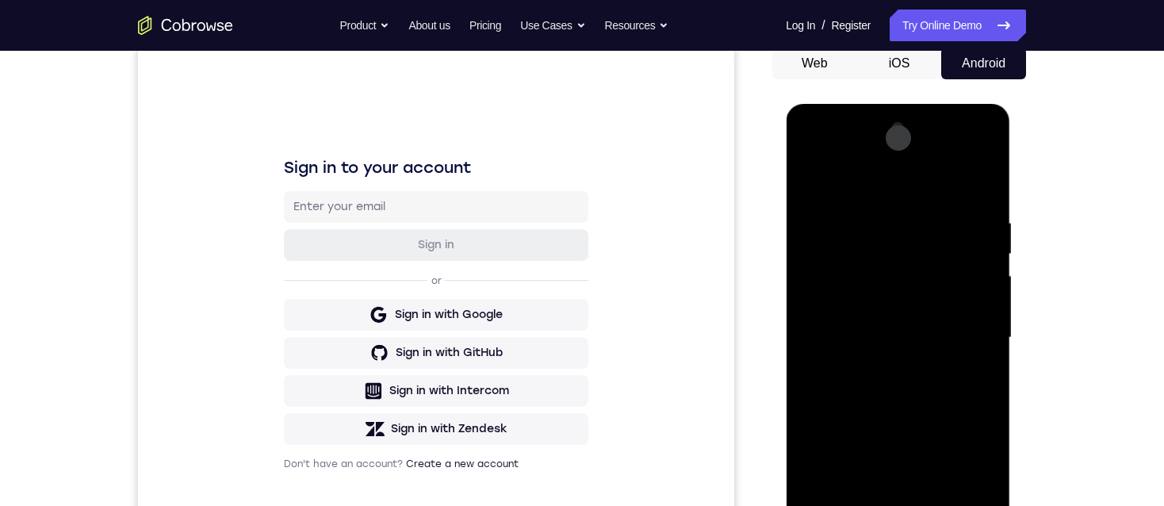
click at [878, 111] on div at bounding box center [898, 340] width 224 height 473
drag, startPoint x: 911, startPoint y: 451, endPoint x: 892, endPoint y: 410, distance: 44.7
click at [892, 410] on div at bounding box center [898, 338] width 200 height 444
click at [880, 407] on div at bounding box center [898, 338] width 200 height 444
drag, startPoint x: 883, startPoint y: 339, endPoint x: 892, endPoint y: 133, distance: 205.6
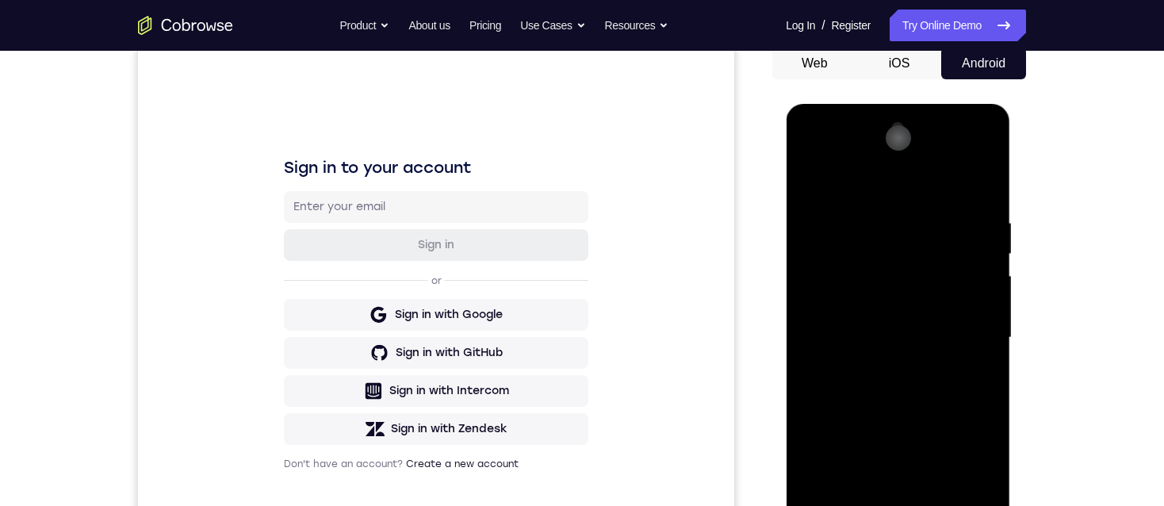
click at [892, 133] on html "Online web based iOS Simulators and Android Emulators. Run iPhone, iPad, Mobile…" at bounding box center [899, 342] width 226 height 476
drag, startPoint x: 914, startPoint y: 398, endPoint x: 906, endPoint y: 168, distance: 230.2
click at [906, 168] on div at bounding box center [898, 338] width 200 height 444
click at [890, 267] on div at bounding box center [898, 338] width 200 height 444
drag, startPoint x: 882, startPoint y: 335, endPoint x: 867, endPoint y: 154, distance: 181.5
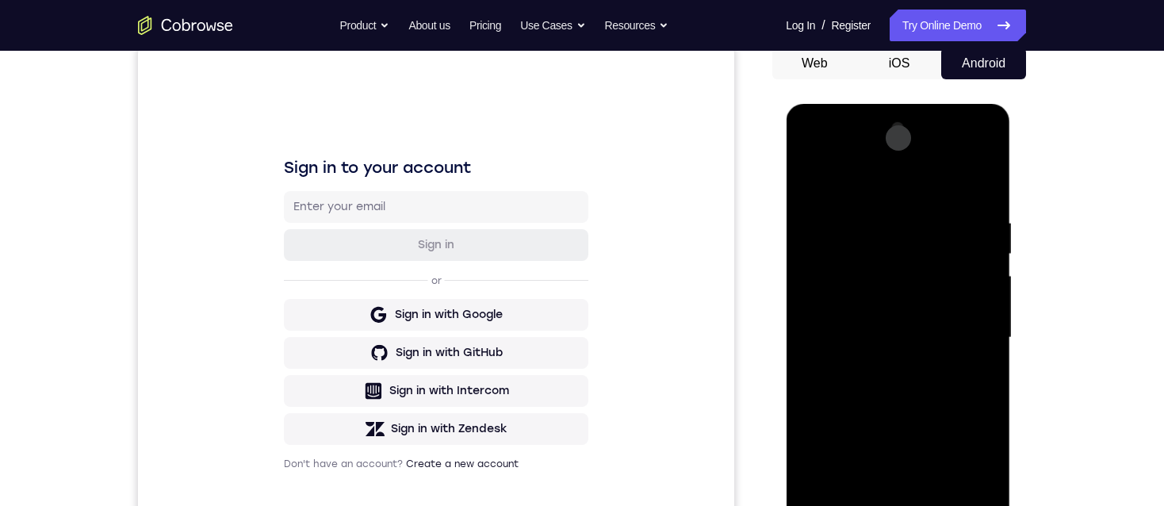
click at [867, 154] on div at bounding box center [898, 338] width 200 height 444
drag, startPoint x: 906, startPoint y: 344, endPoint x: 919, endPoint y: 299, distance: 47.0
click at [905, 235] on div at bounding box center [898, 338] width 200 height 444
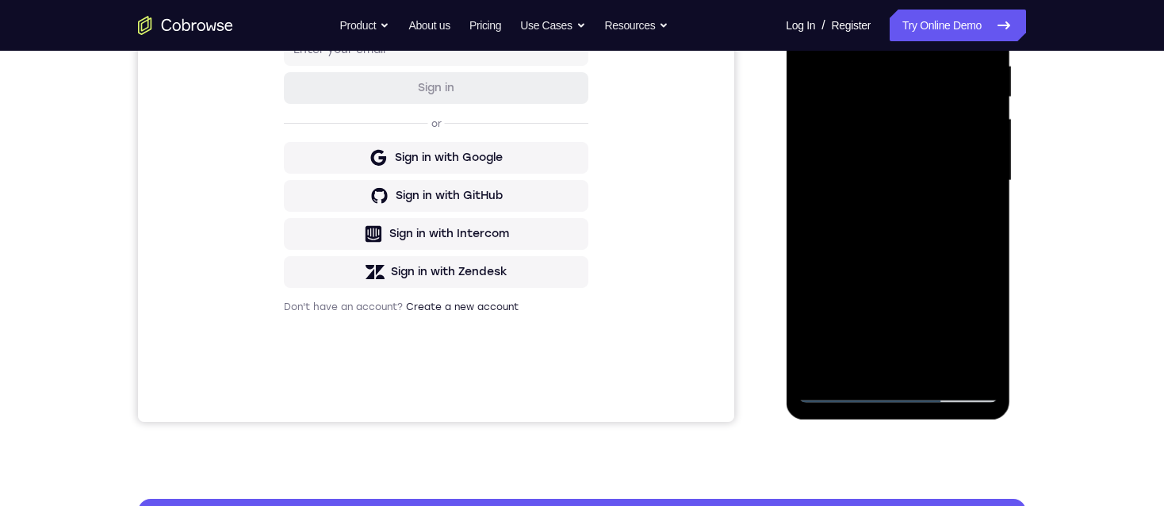
scroll to position [317, 0]
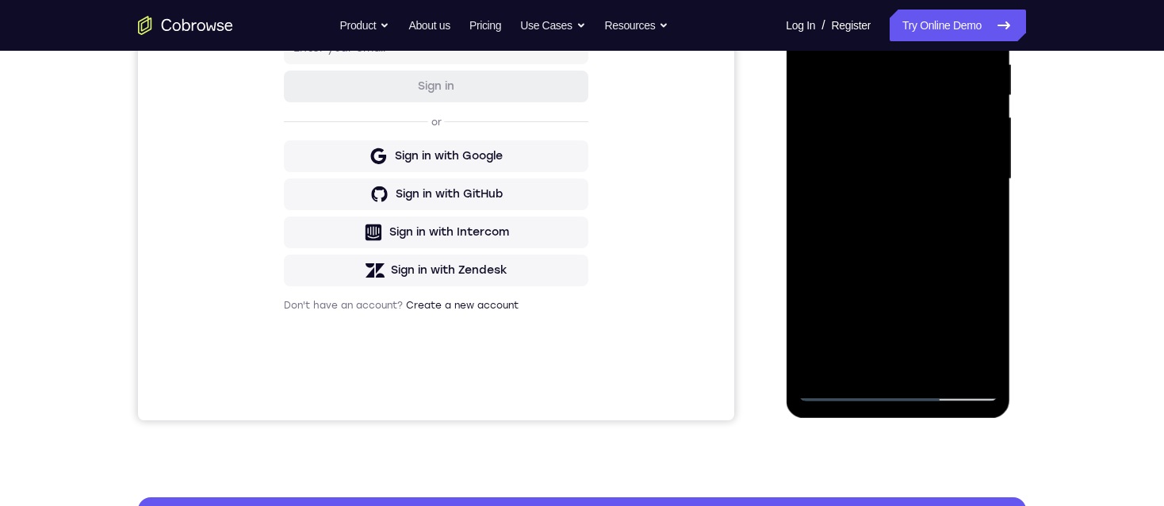
click at [837, 393] on div at bounding box center [898, 179] width 200 height 444
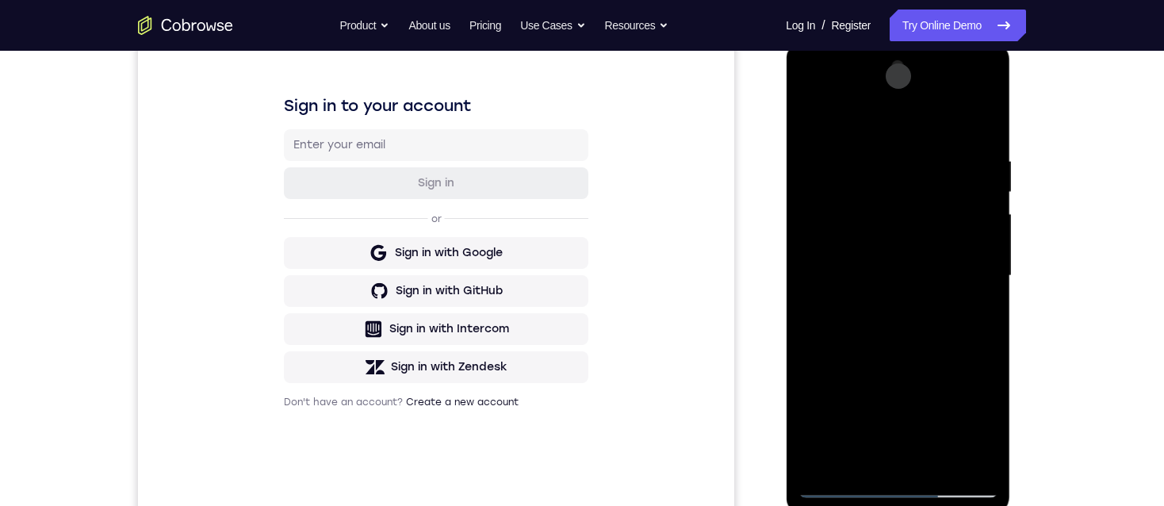
scroll to position [238, 0]
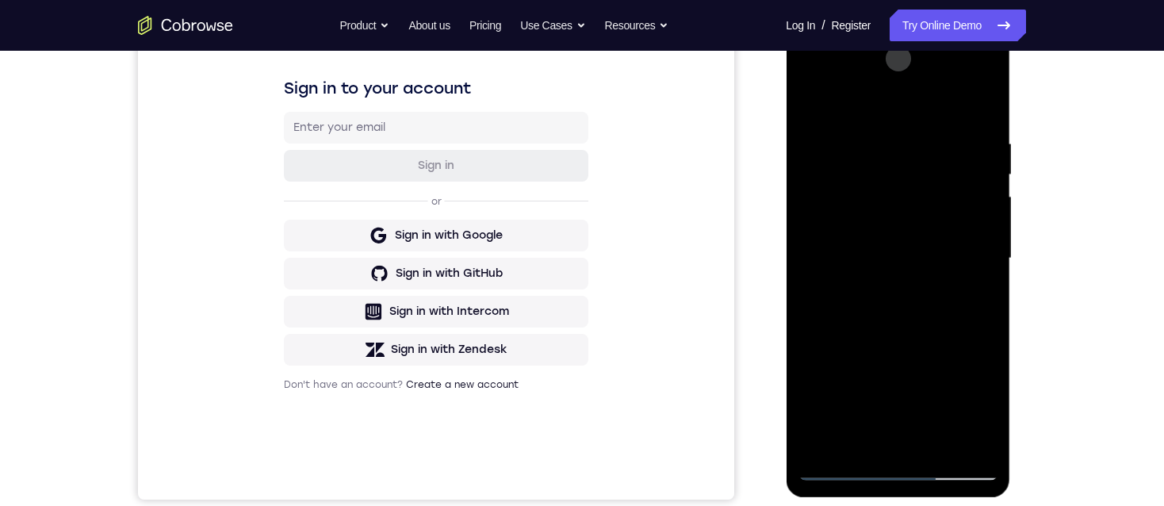
click at [900, 209] on div at bounding box center [898, 258] width 200 height 444
click at [888, 214] on div at bounding box center [898, 258] width 200 height 444
click at [841, 471] on div at bounding box center [898, 258] width 200 height 444
click at [918, 284] on div at bounding box center [898, 258] width 200 height 444
click at [905, 369] on div at bounding box center [898, 258] width 200 height 444
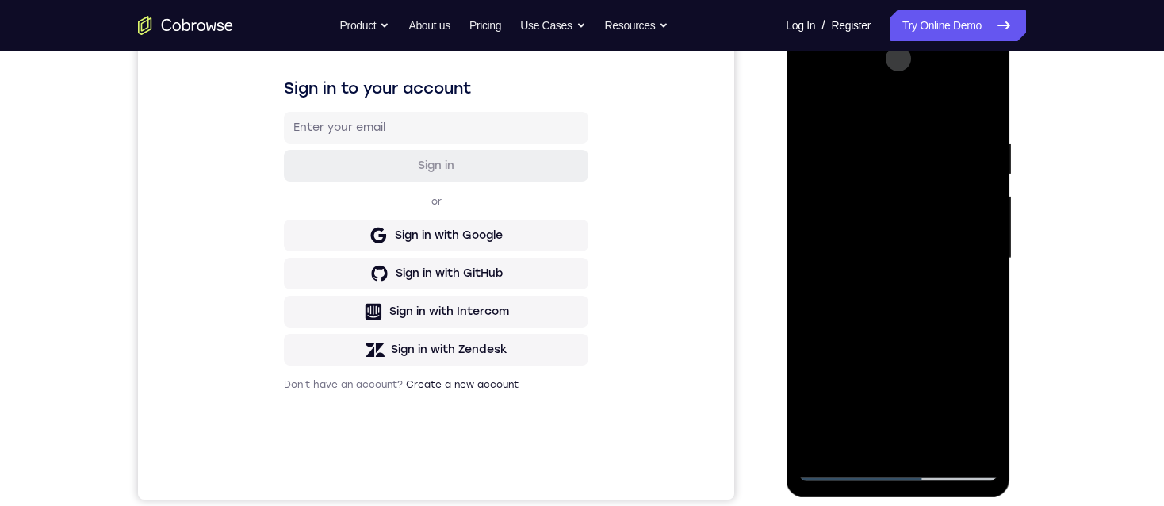
click at [969, 95] on div at bounding box center [898, 258] width 200 height 444
click at [842, 470] on div at bounding box center [898, 258] width 200 height 444
click at [839, 469] on div at bounding box center [898, 258] width 200 height 444
click at [841, 472] on div at bounding box center [898, 258] width 200 height 444
click at [919, 221] on div at bounding box center [898, 258] width 200 height 444
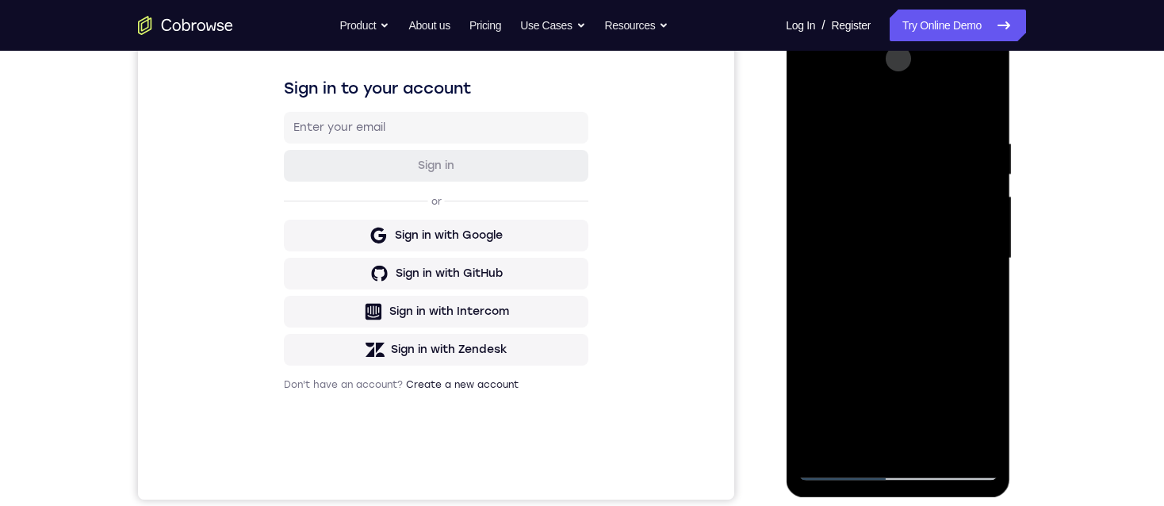
click at [842, 471] on div at bounding box center [898, 258] width 200 height 444
click at [983, 74] on div at bounding box center [898, 258] width 200 height 444
click at [913, 208] on div at bounding box center [898, 258] width 200 height 444
click at [920, 255] on div at bounding box center [898, 258] width 200 height 444
click at [915, 306] on div at bounding box center [898, 258] width 200 height 444
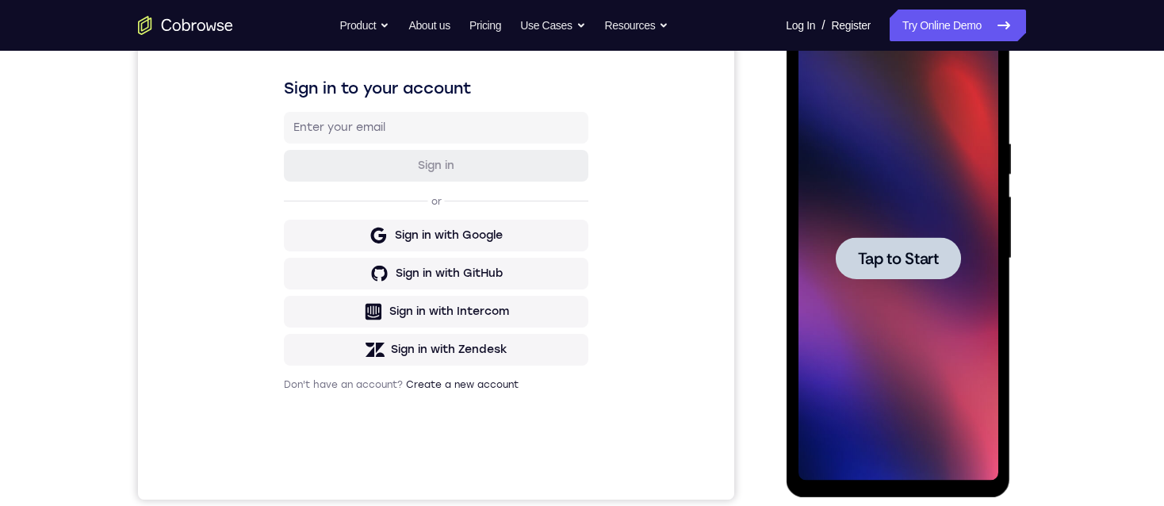
click at [916, 258] on span "Tap to Start" at bounding box center [897, 259] width 81 height 16
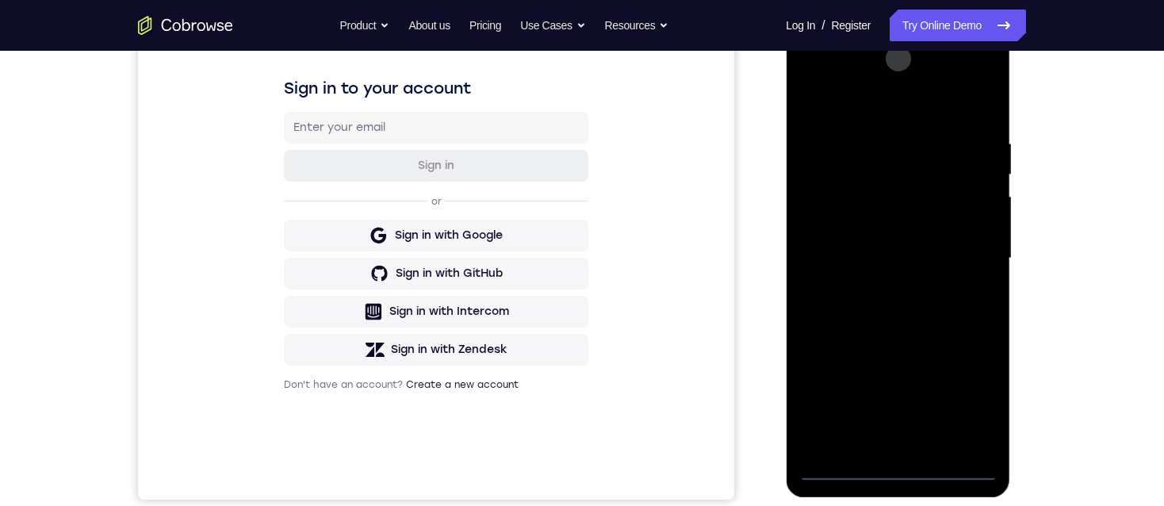
click at [892, 478] on div at bounding box center [898, 258] width 200 height 444
click at [980, 405] on div at bounding box center [898, 258] width 200 height 444
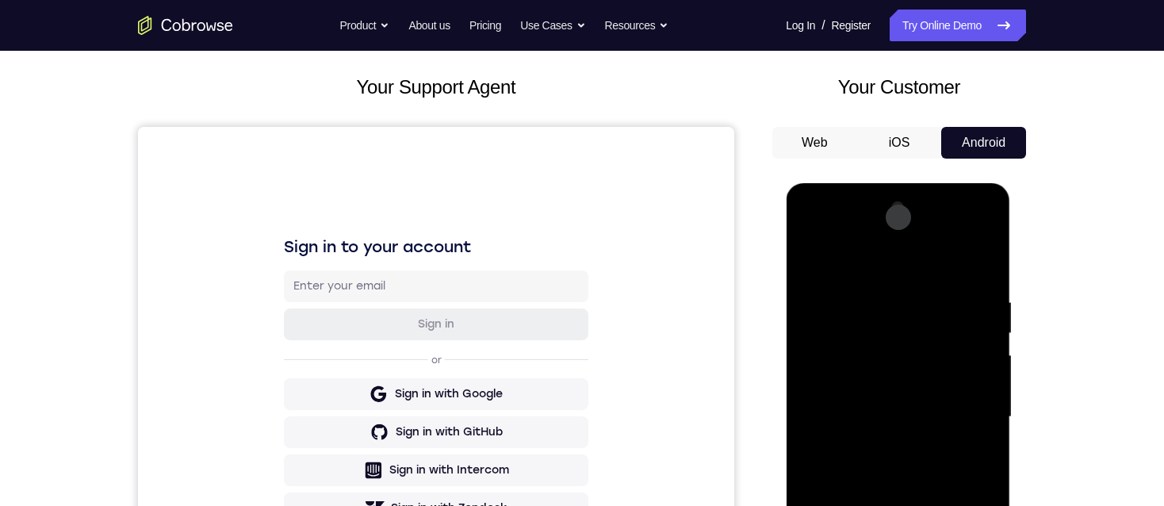
click at [963, 266] on div at bounding box center [898, 417] width 200 height 444
click at [875, 266] on div at bounding box center [898, 417] width 200 height 444
click at [986, 238] on div at bounding box center [898, 417] width 200 height 444
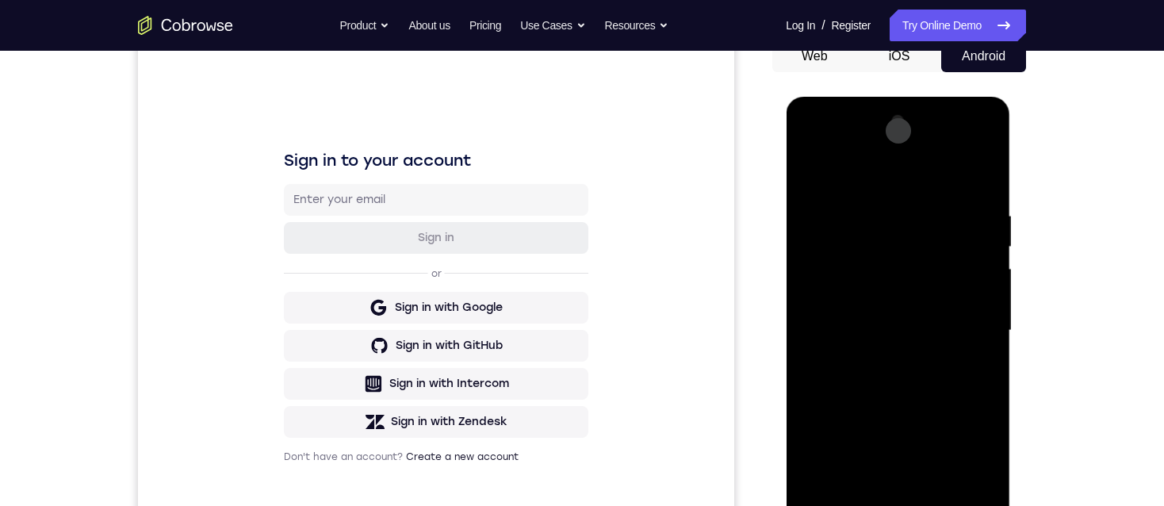
scroll to position [238, 0]
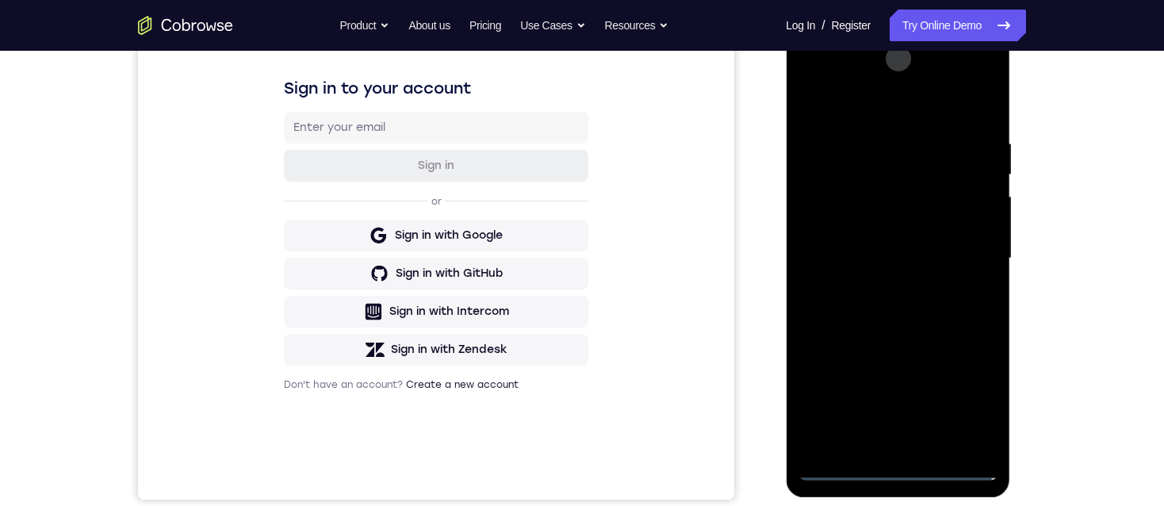
click at [907, 306] on div at bounding box center [898, 258] width 200 height 444
click at [891, 152] on div at bounding box center [898, 258] width 200 height 444
click at [862, 206] on div at bounding box center [898, 258] width 200 height 444
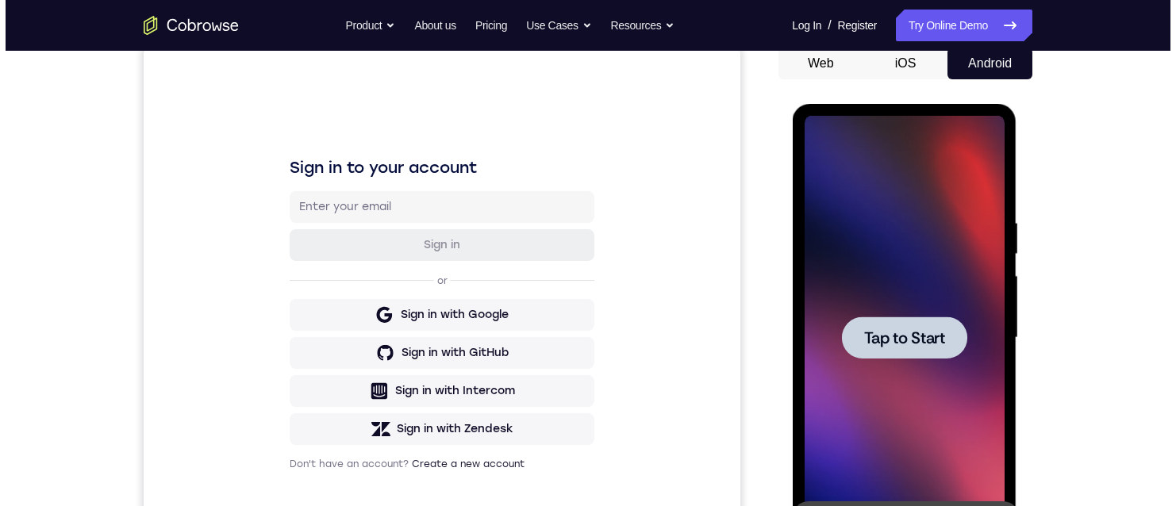
scroll to position [0, 0]
